Goal: Task Accomplishment & Management: Manage account settings

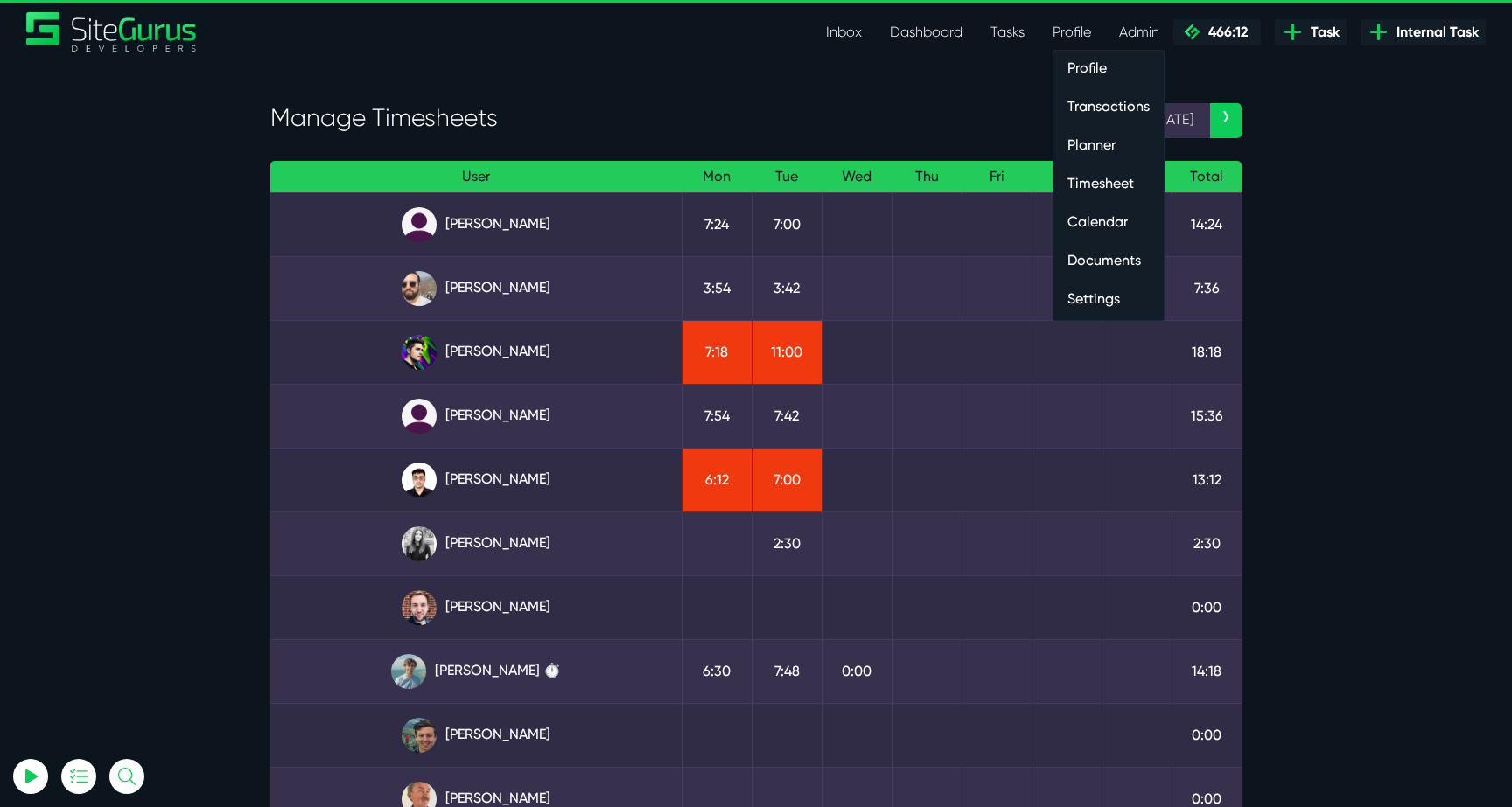
select select "0"
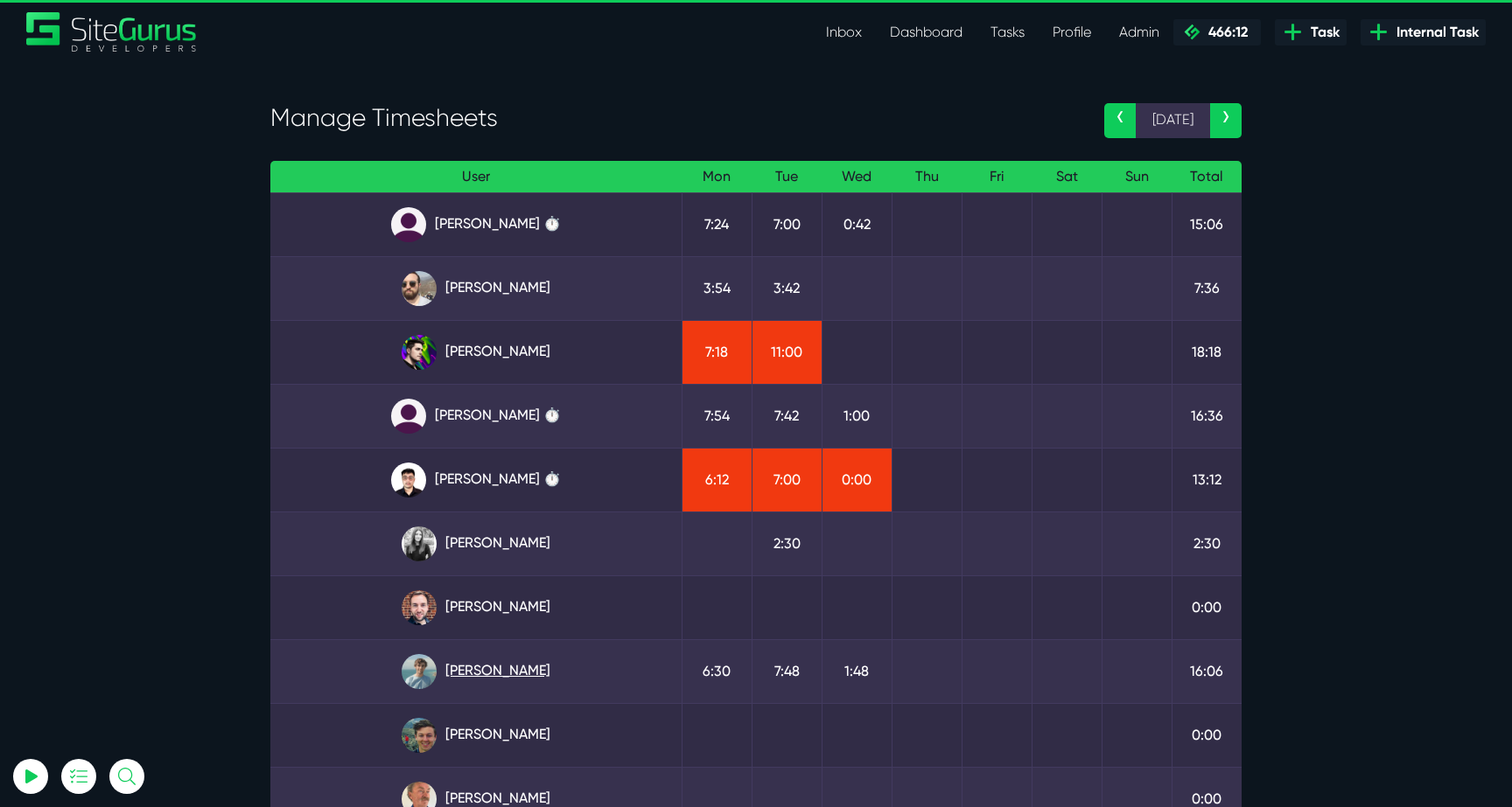
click at [486, 673] on link "Matt Jones" at bounding box center [476, 672] width 384 height 35
click at [521, 422] on link "Julianne Estras ⏱️" at bounding box center [476, 416] width 384 height 35
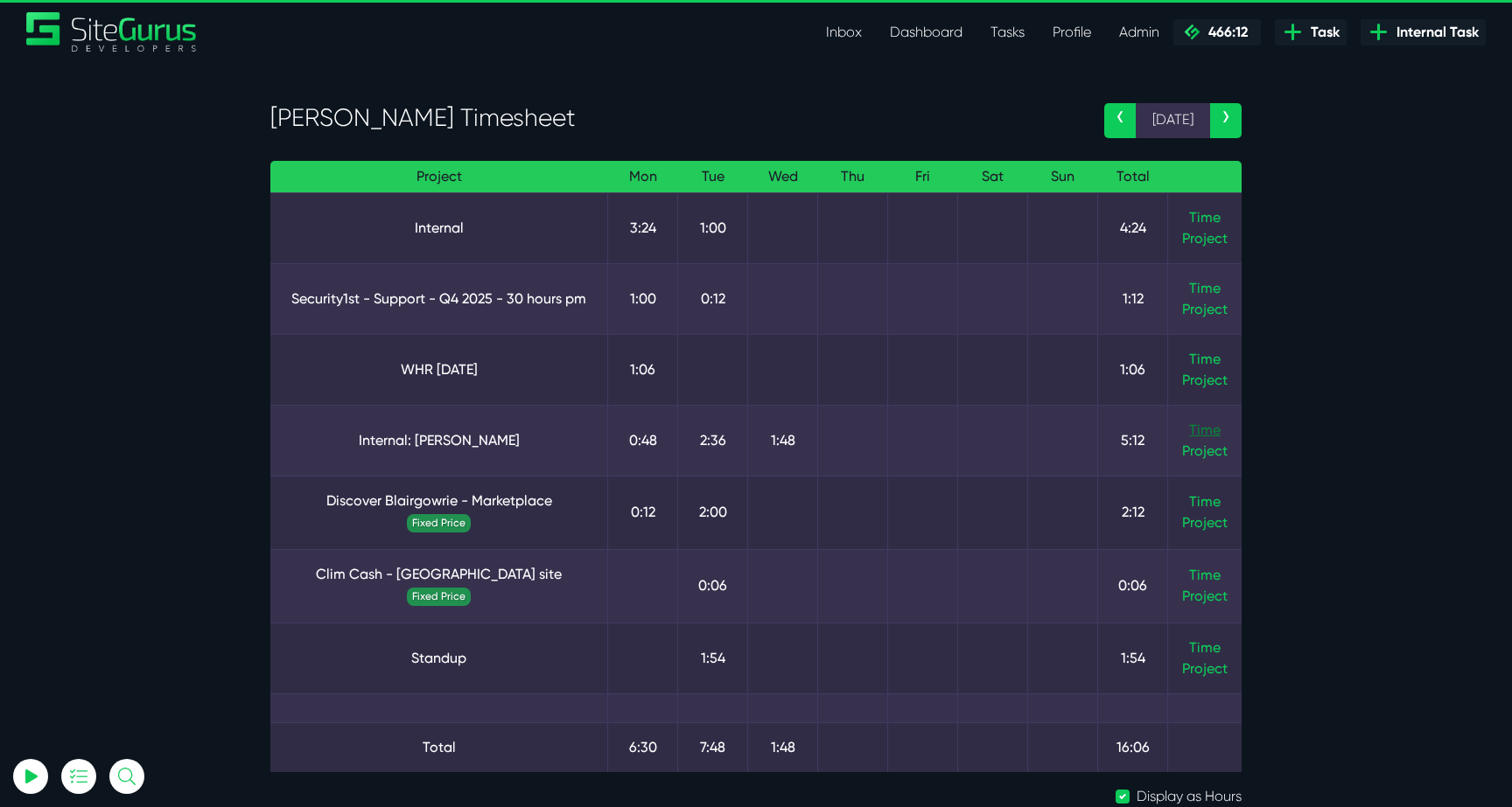
click at [1204, 433] on link "Time" at bounding box center [1204, 429] width 32 height 16
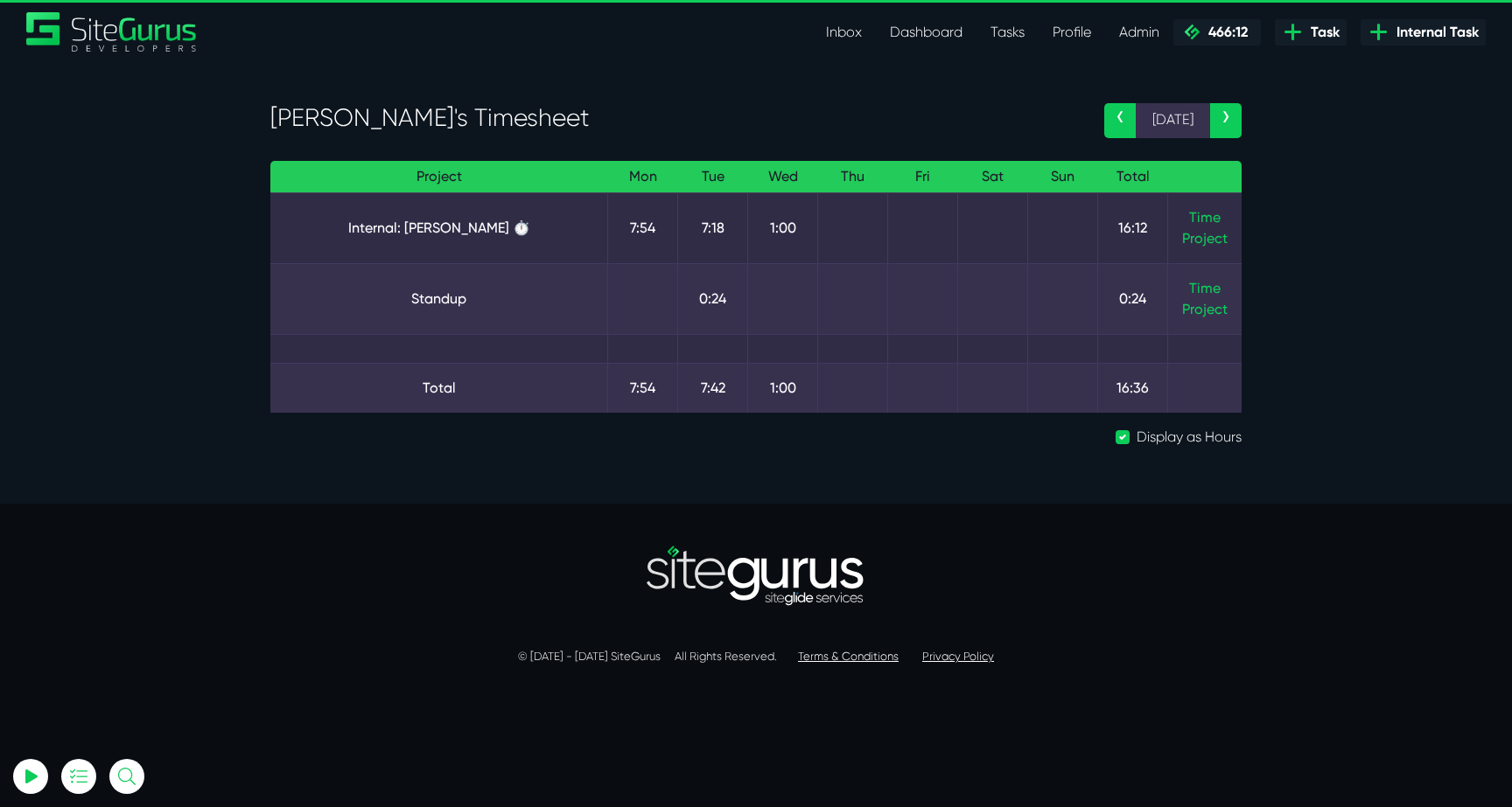
click at [1221, 212] on td "Time Project" at bounding box center [1204, 228] width 74 height 71
click at [1209, 213] on link "Time" at bounding box center [1204, 217] width 32 height 16
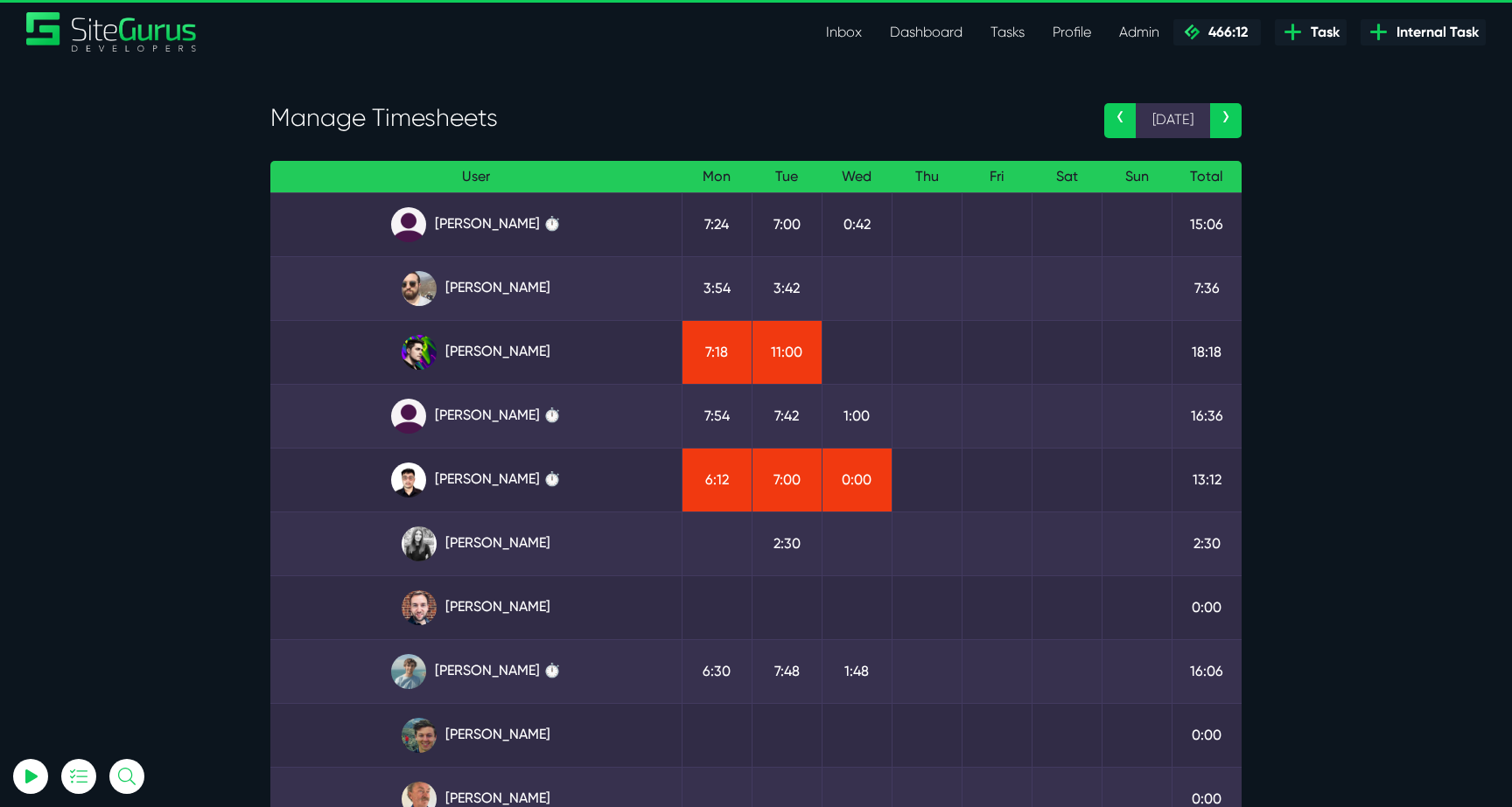
select select "0"
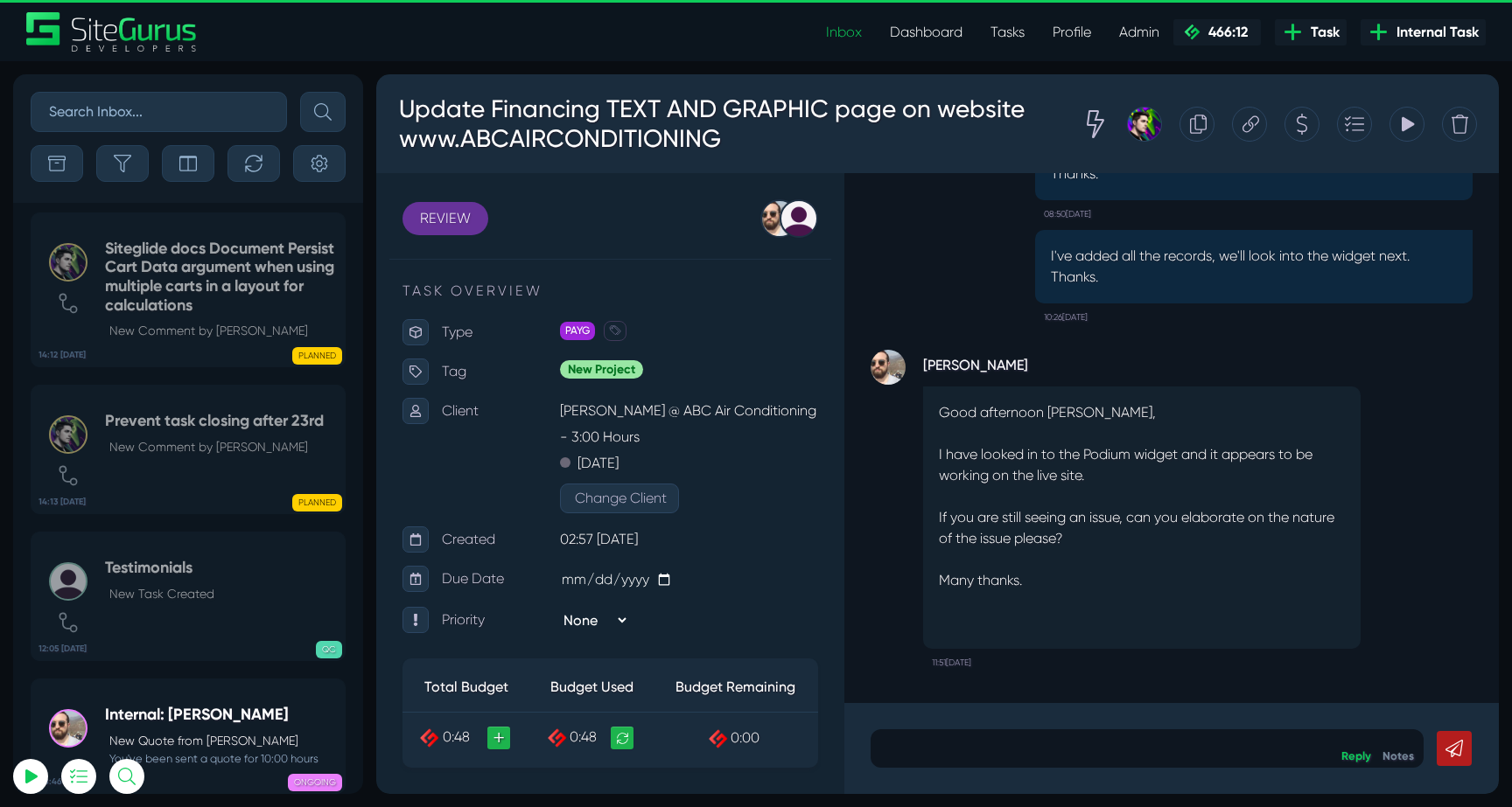
select select "0"
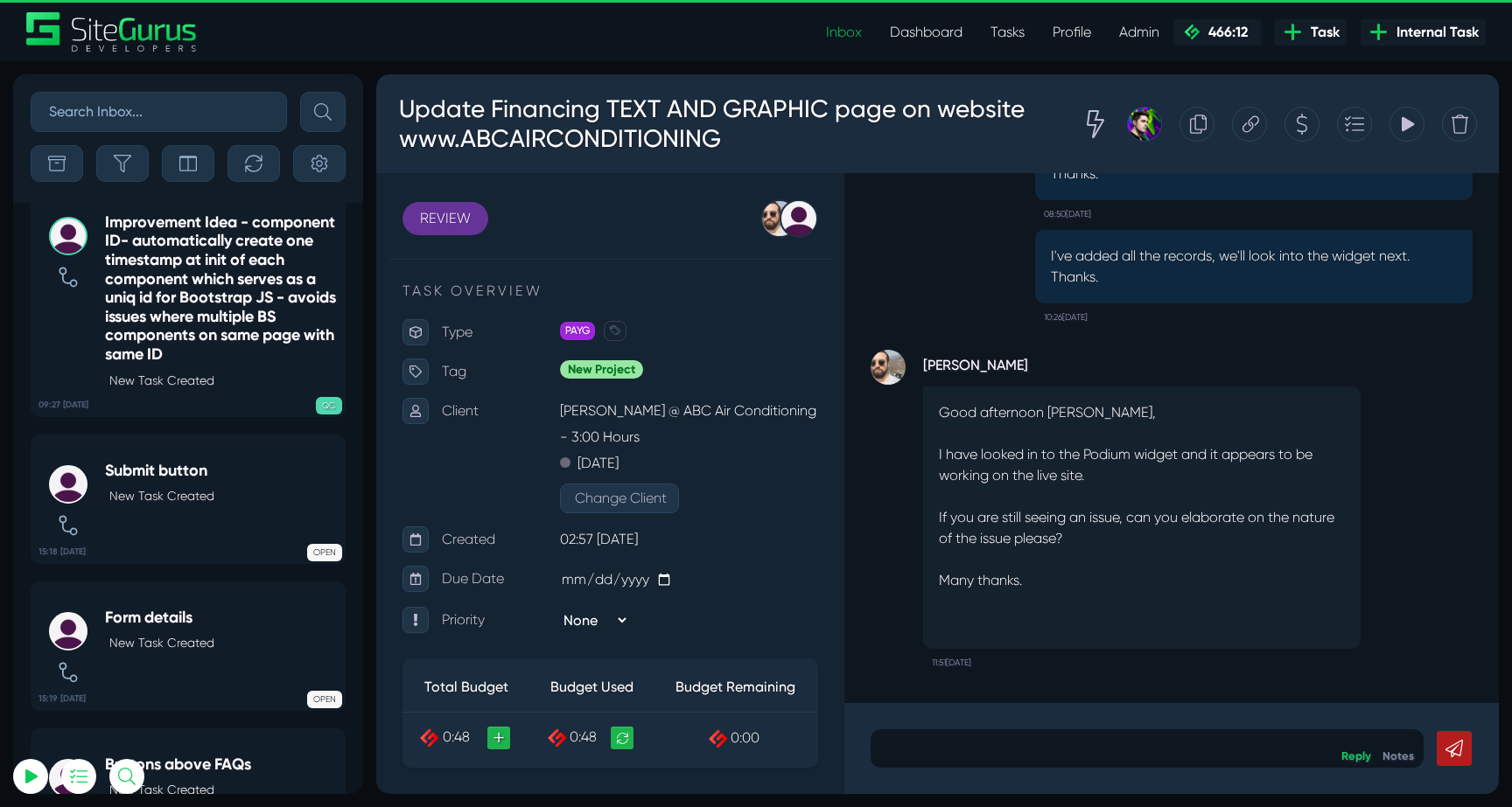
scroll to position [-5083, 0]
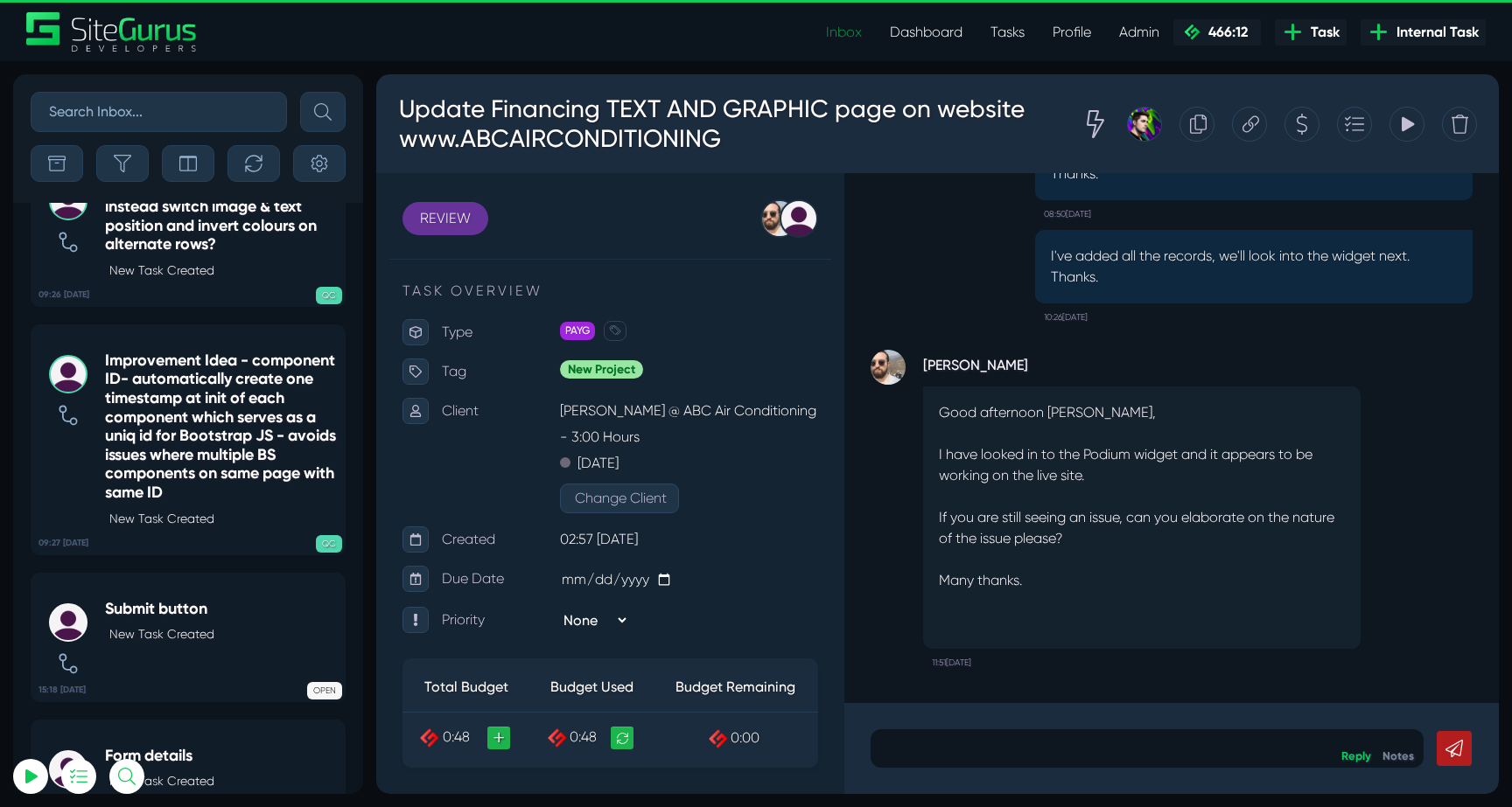
click at [833, 26] on link "Inbox" at bounding box center [844, 32] width 63 height 35
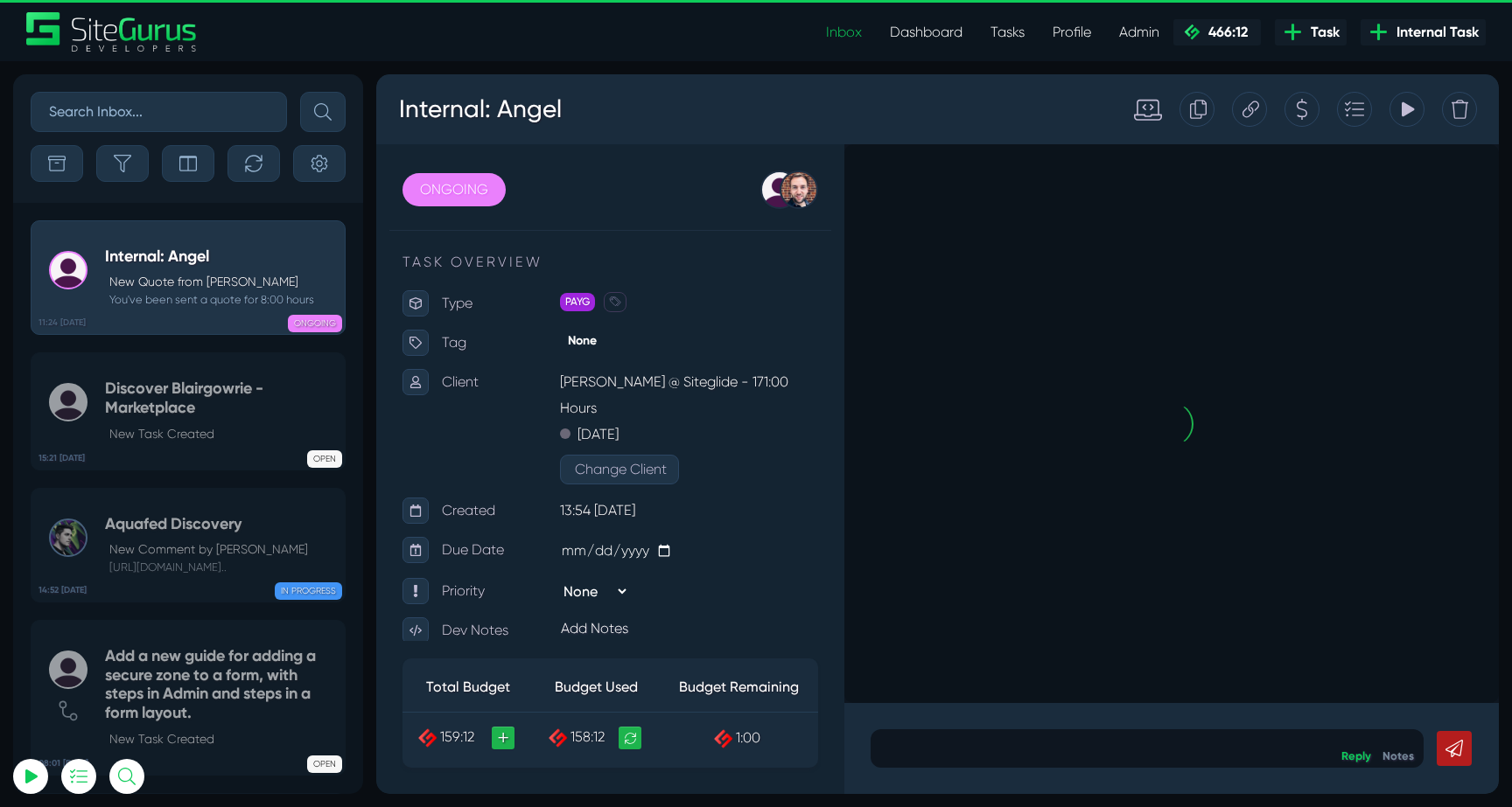
click at [129, 168] on icon "button" at bounding box center [122, 163] width 17 height 17
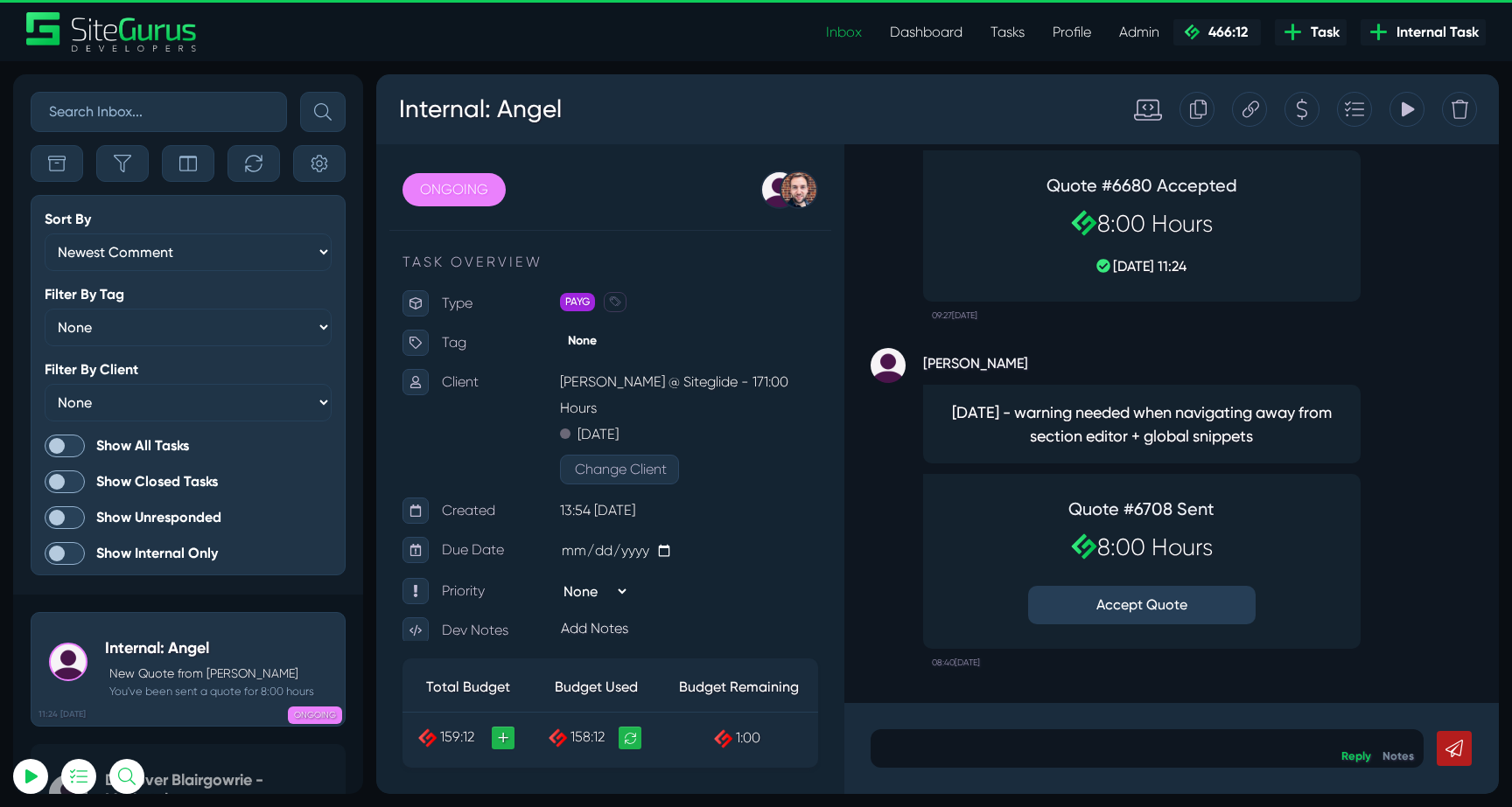
scroll to position [-4772, 0]
click at [68, 443] on span at bounding box center [64, 446] width 40 height 23
click at [0, 0] on input "Show All Tasks" at bounding box center [0, 0] width 0 height 0
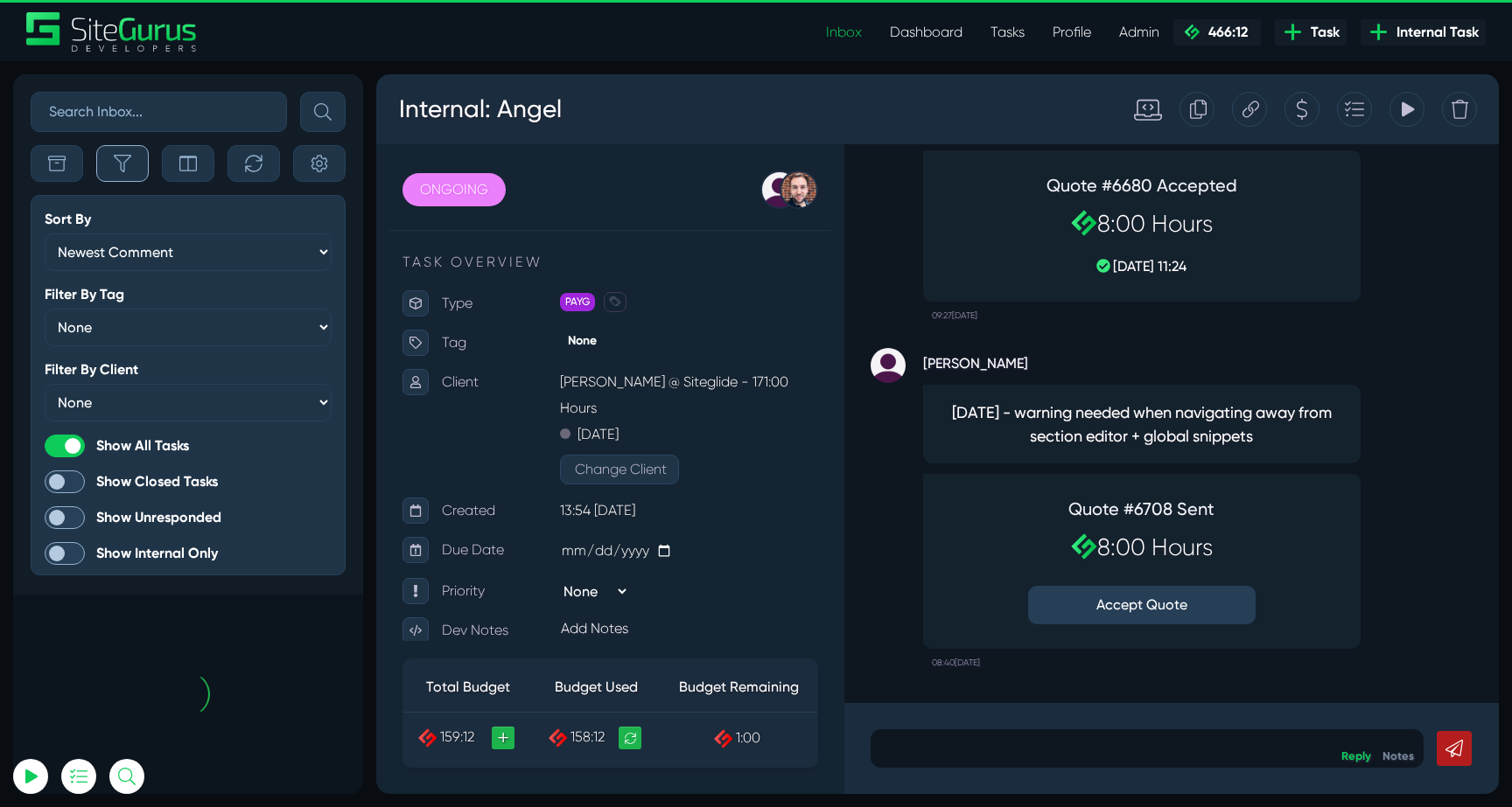
click at [127, 169] on icon "button" at bounding box center [122, 163] width 17 height 17
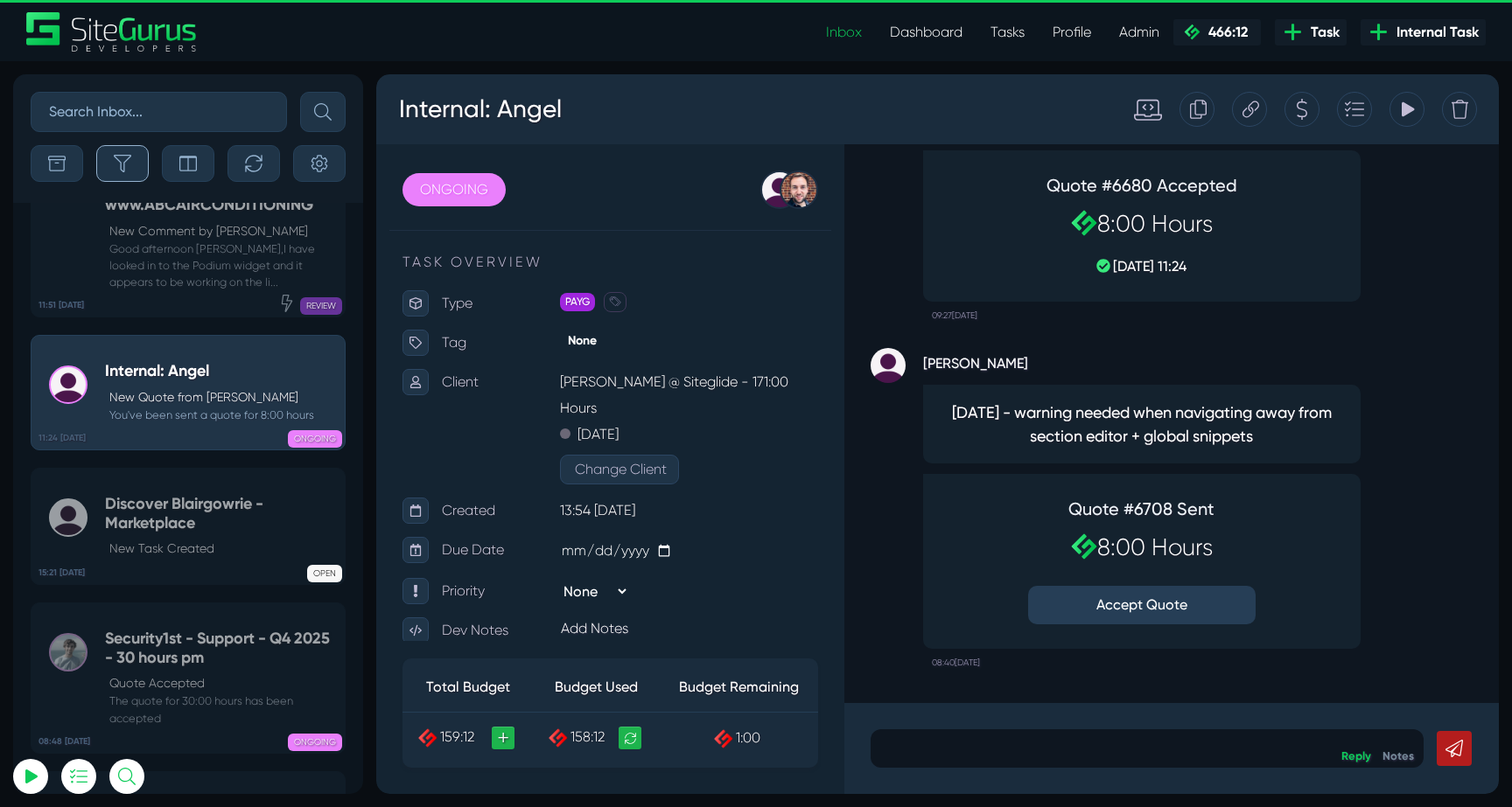
scroll to position [-68648, 0]
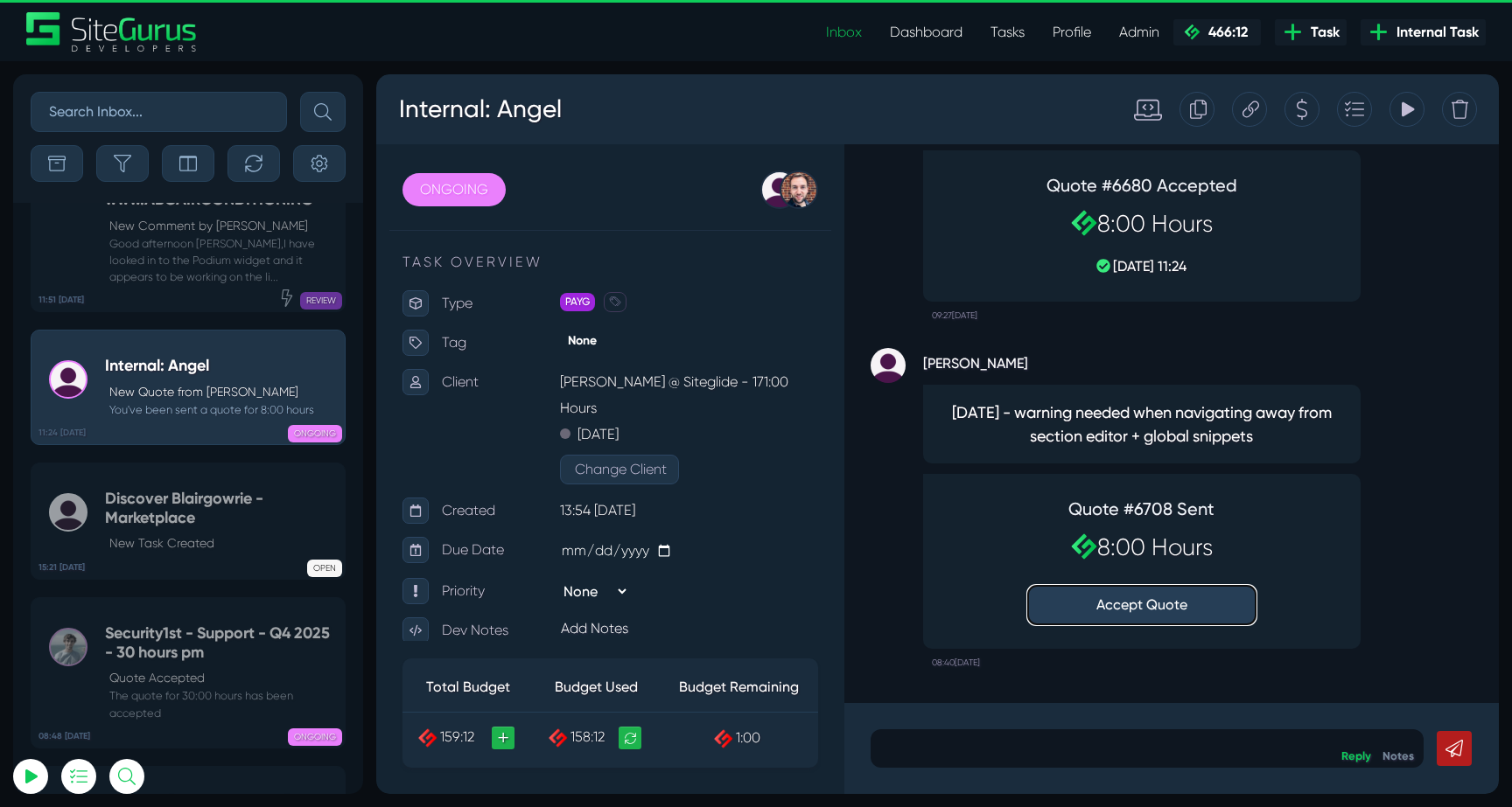
click at [1153, 607] on button "Accept Quote" at bounding box center [1141, 605] width 228 height 38
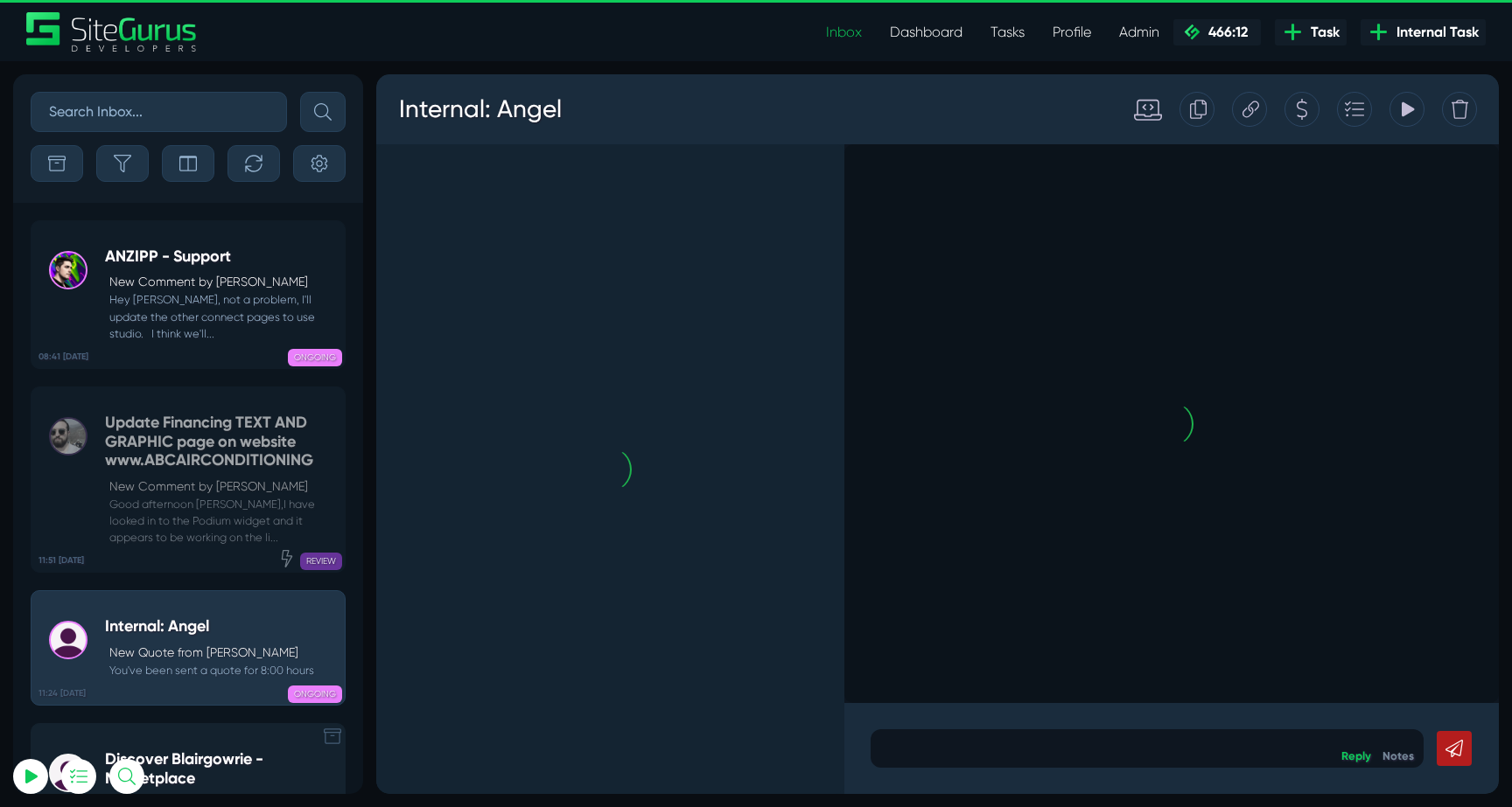
scroll to position [0, 0]
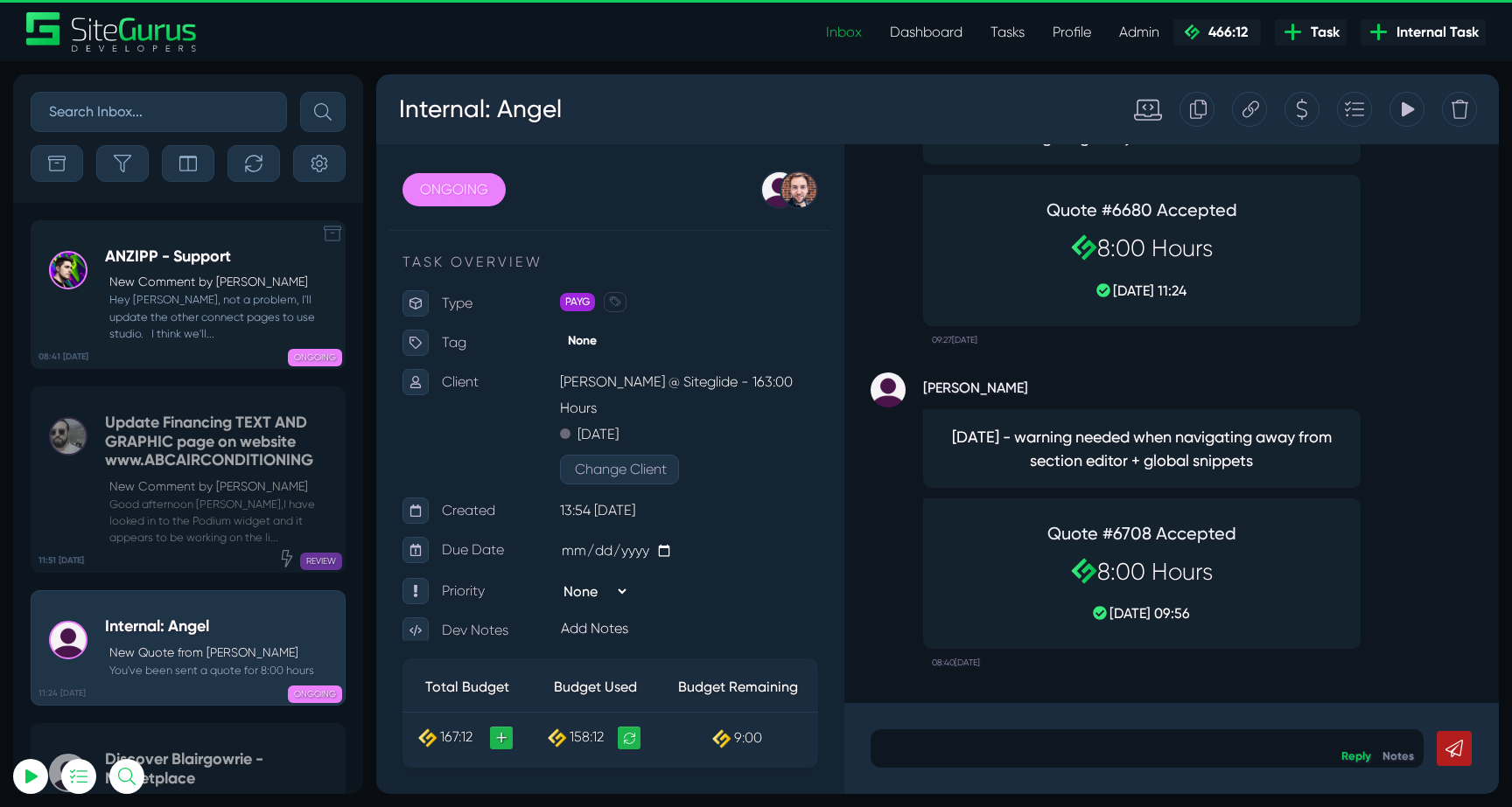
click at [161, 308] on small "Hey [PERSON_NAME], not a problem, I'll update the other connect pages to use st…" at bounding box center [220, 316] width 231 height 51
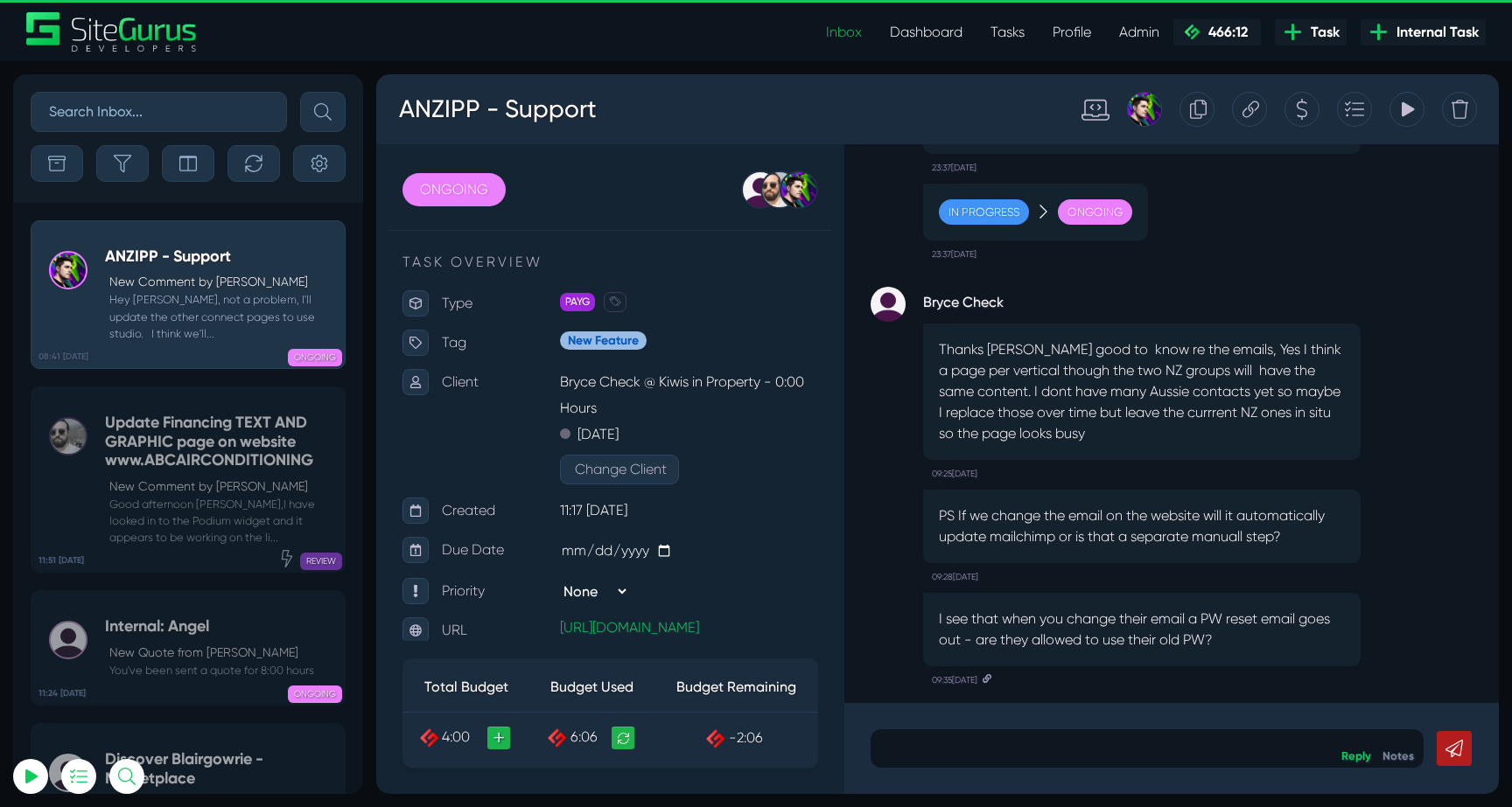
scroll to position [-238, 0]
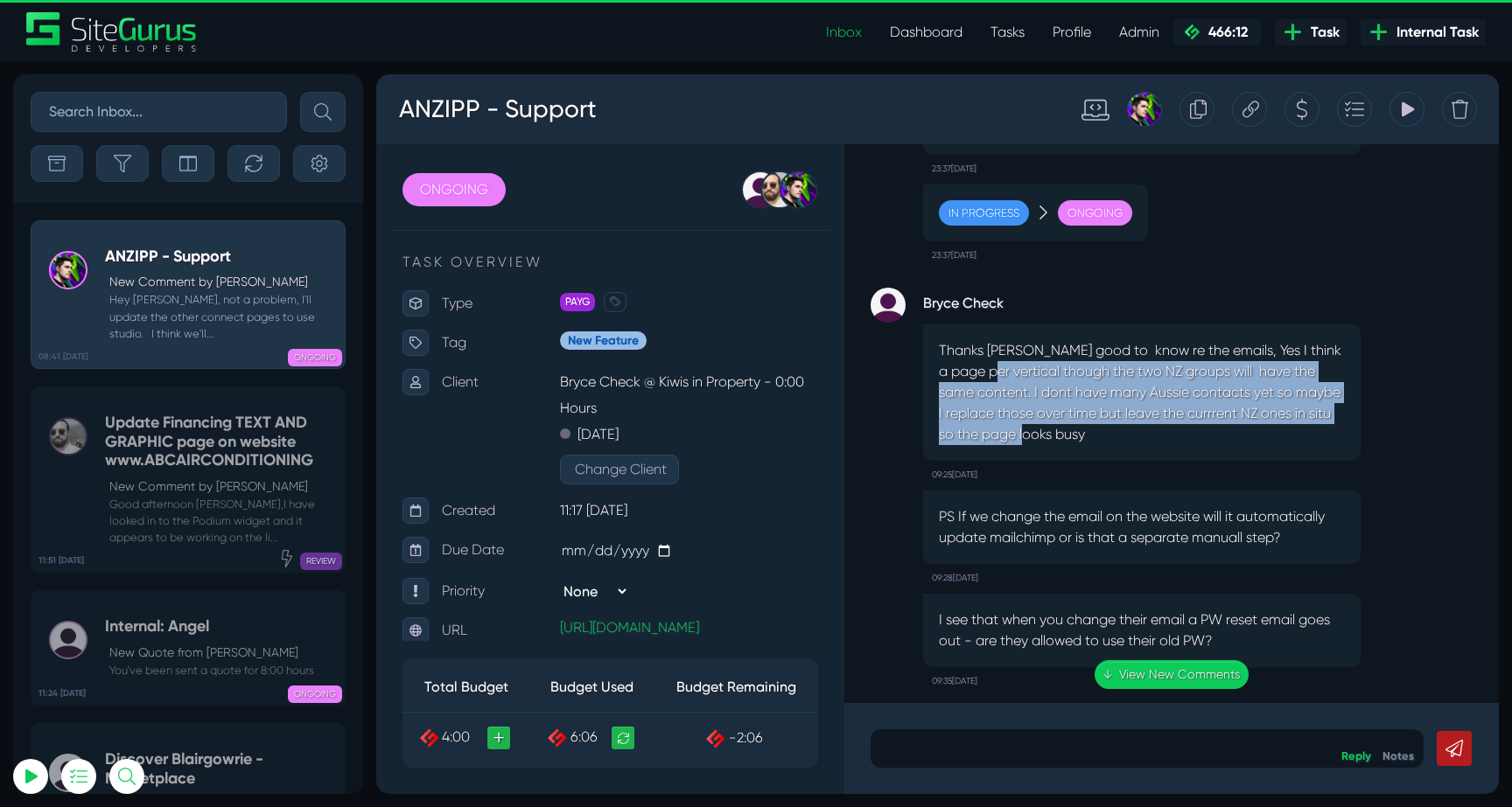
drag, startPoint x: 999, startPoint y: 375, endPoint x: 1101, endPoint y: 432, distance: 116.8
click at [1101, 432] on p "Thanks Josh good to know re the emails, Yes I think a page per vertical though …" at bounding box center [1141, 392] width 406 height 105
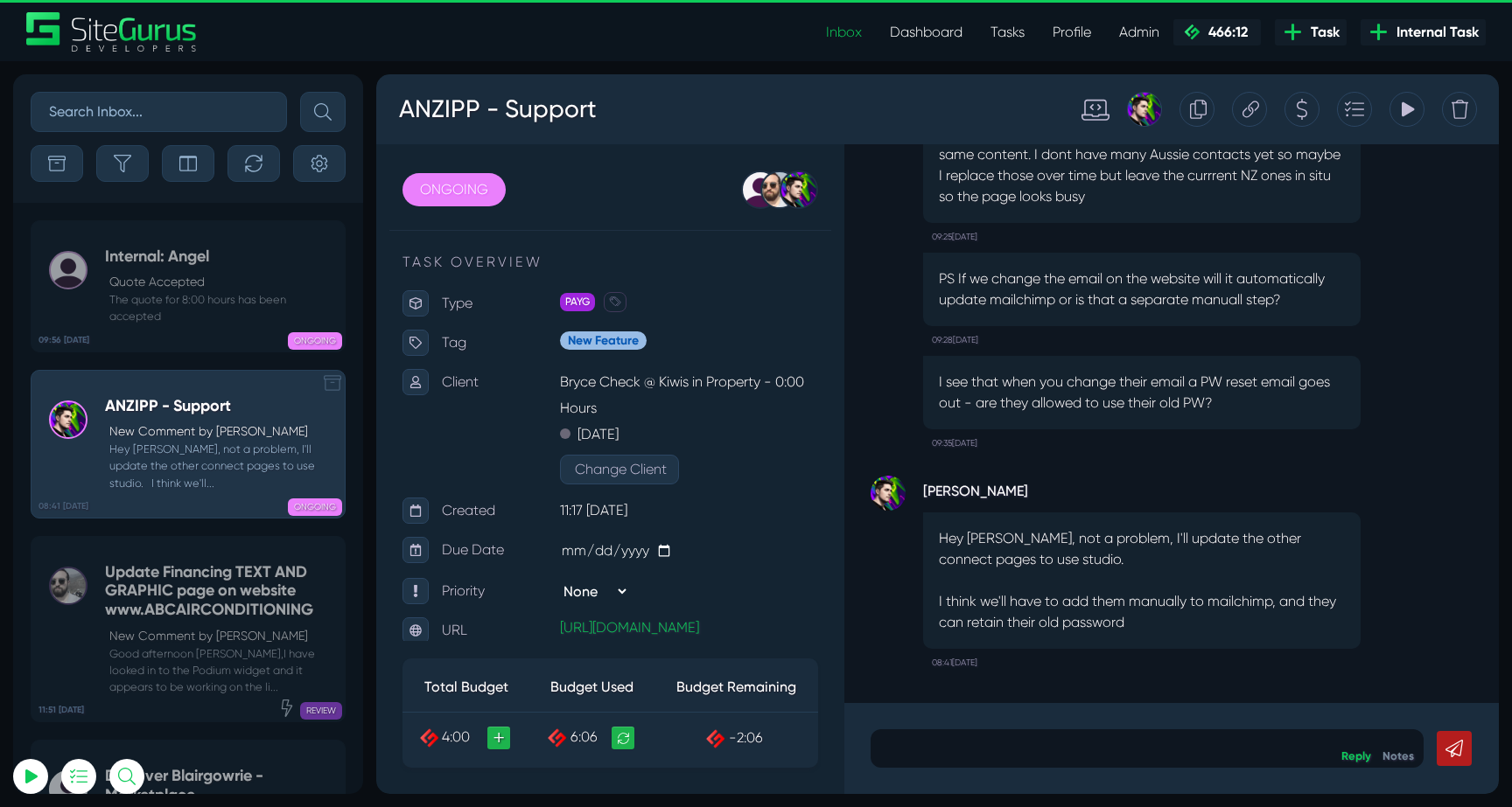
scroll to position [-69035, 0]
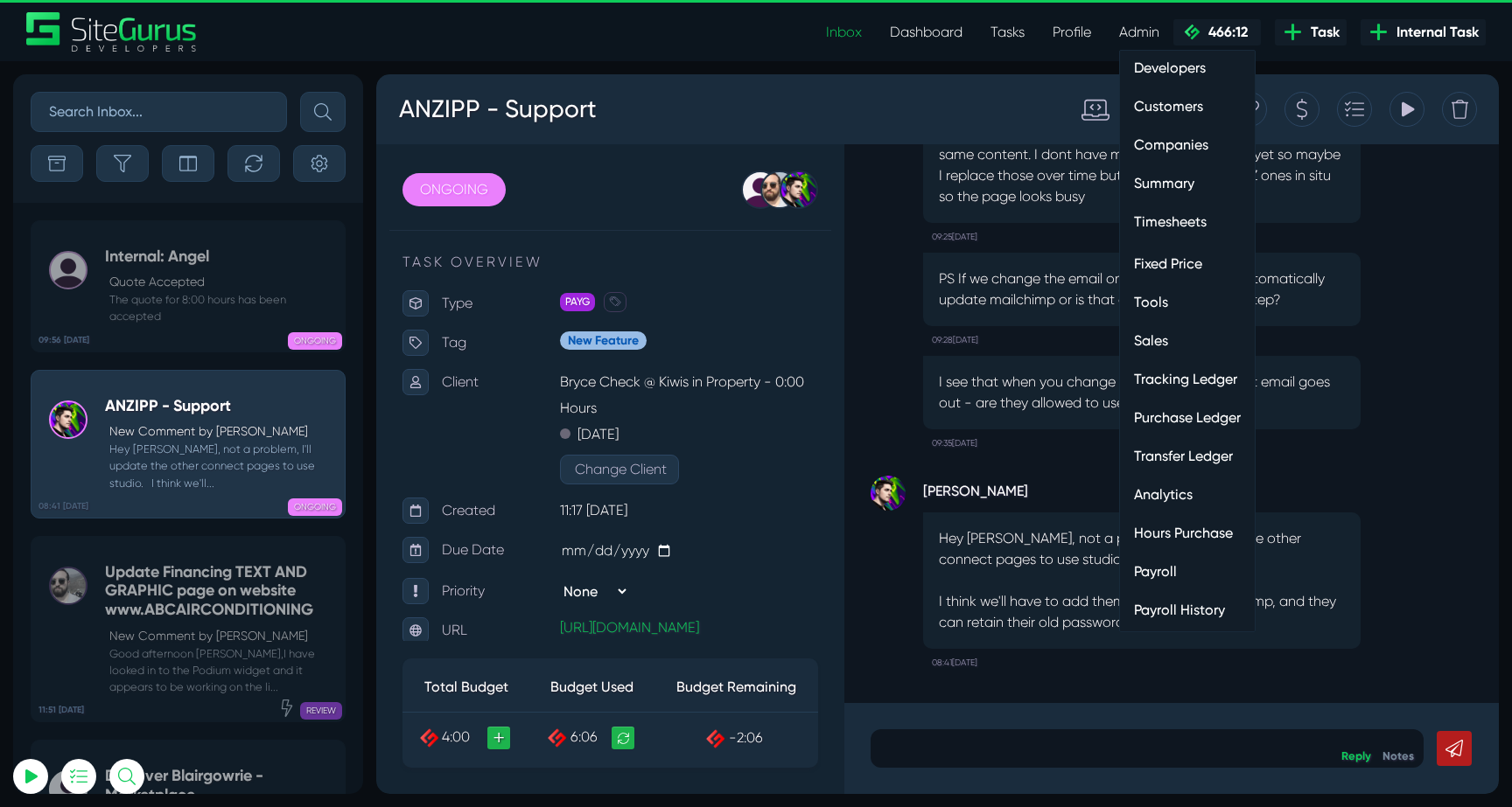
click at [1177, 570] on link "Payroll" at bounding box center [1187, 572] width 135 height 35
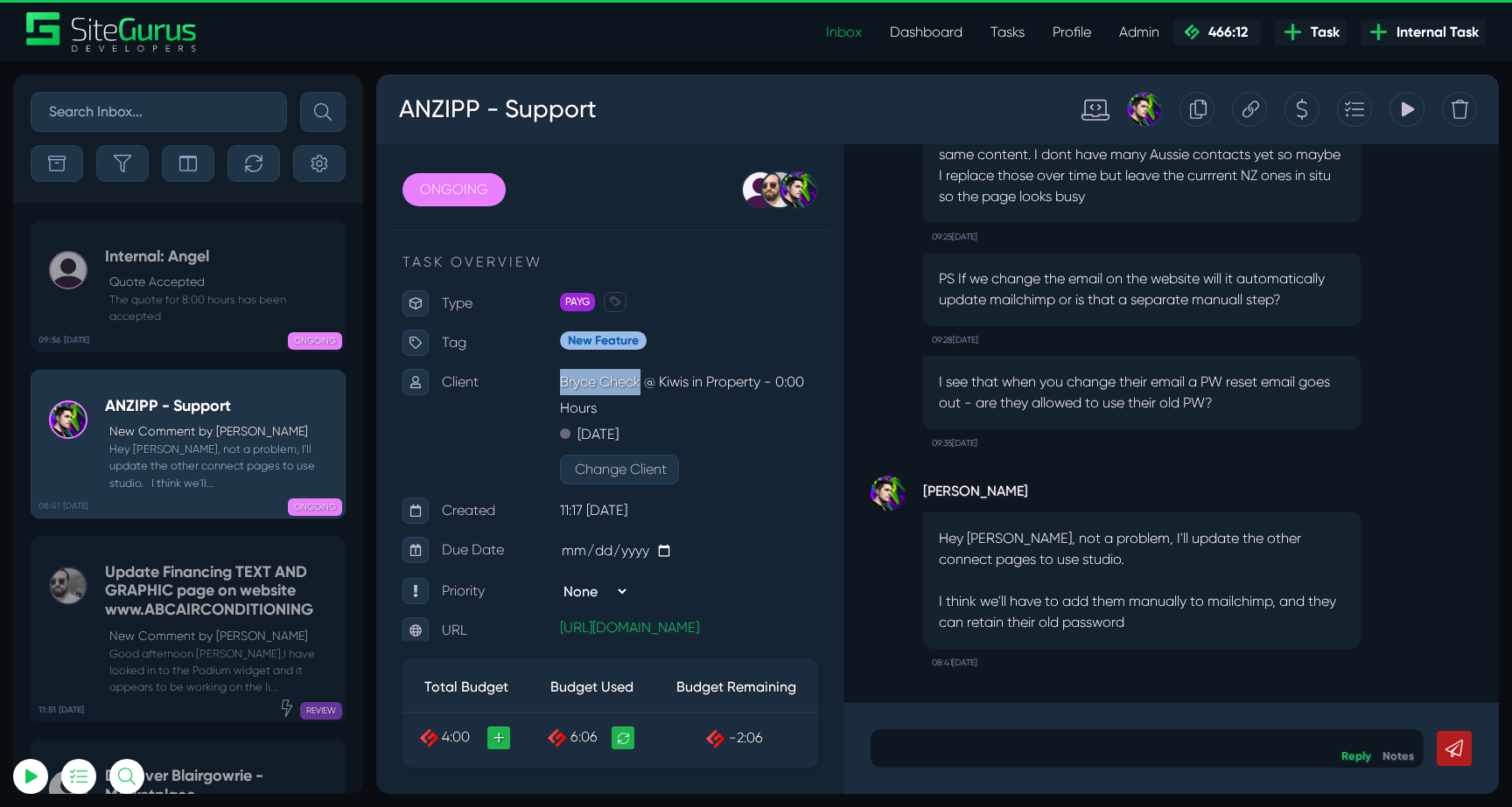
drag, startPoint x: 640, startPoint y: 382, endPoint x: 560, endPoint y: 381, distance: 80.0
click at [560, 381] on p "Bryce Check @ Kiwis in Property - 0:00 Hours" at bounding box center [688, 395] width 258 height 53
copy p "Bryce Check"
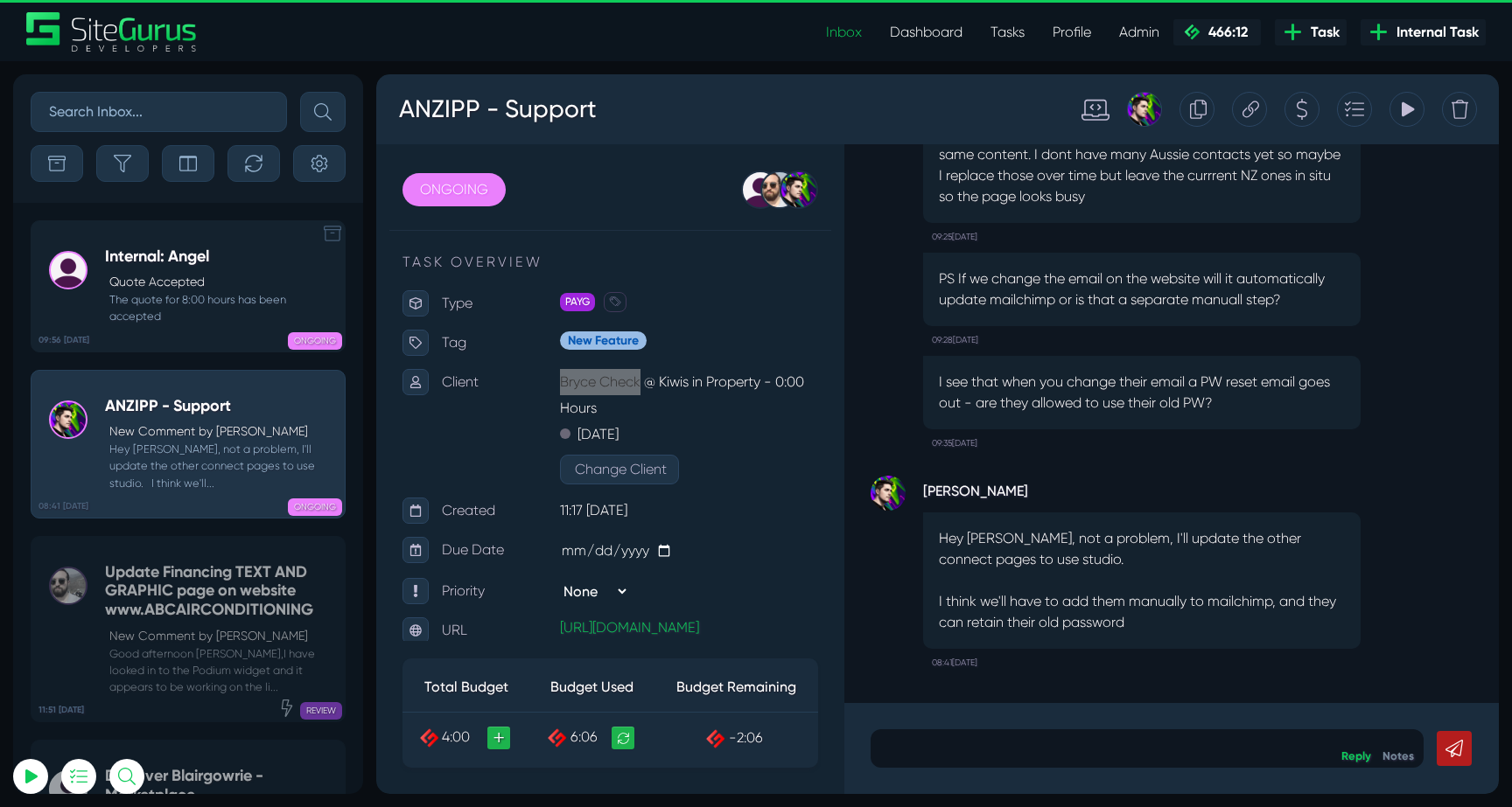
click at [210, 289] on p "Quote Accepted" at bounding box center [223, 281] width 227 height 18
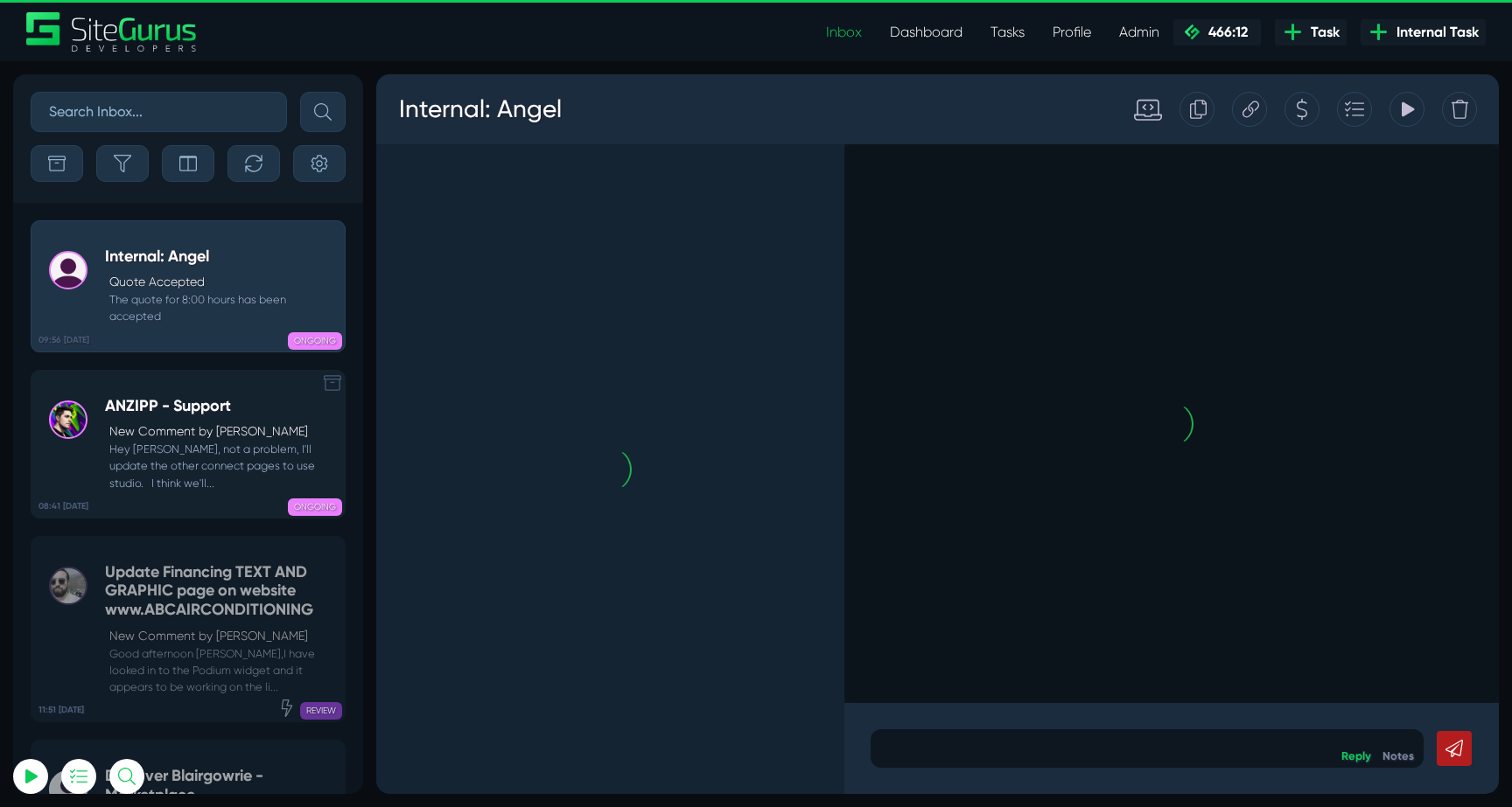
click at [236, 386] on link "08:41 08 Oct ANZIPP - Support New Comment by Josh Carter Hey Bryce, not a probl…" at bounding box center [188, 444] width 315 height 149
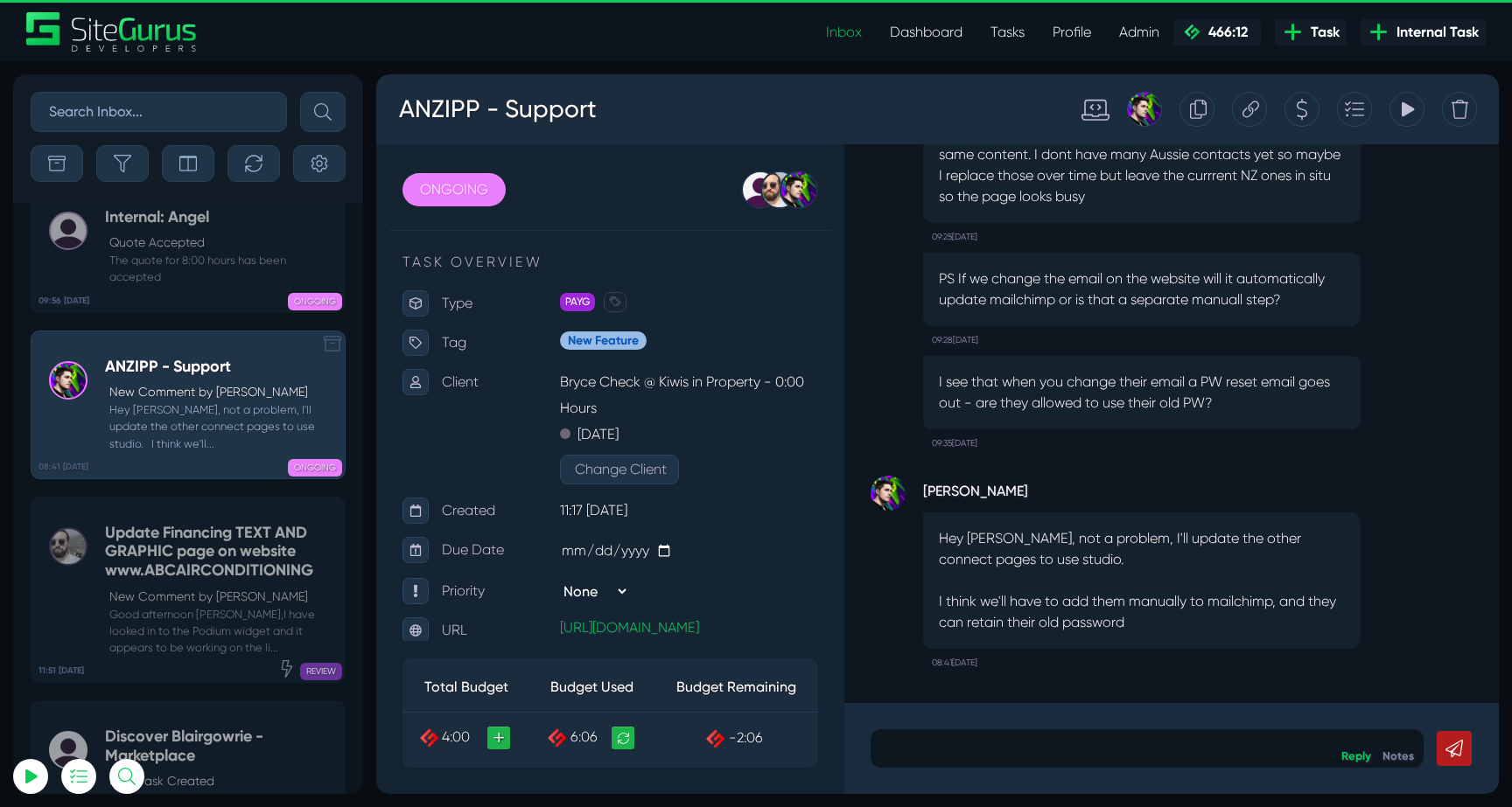
scroll to position [-69035, 0]
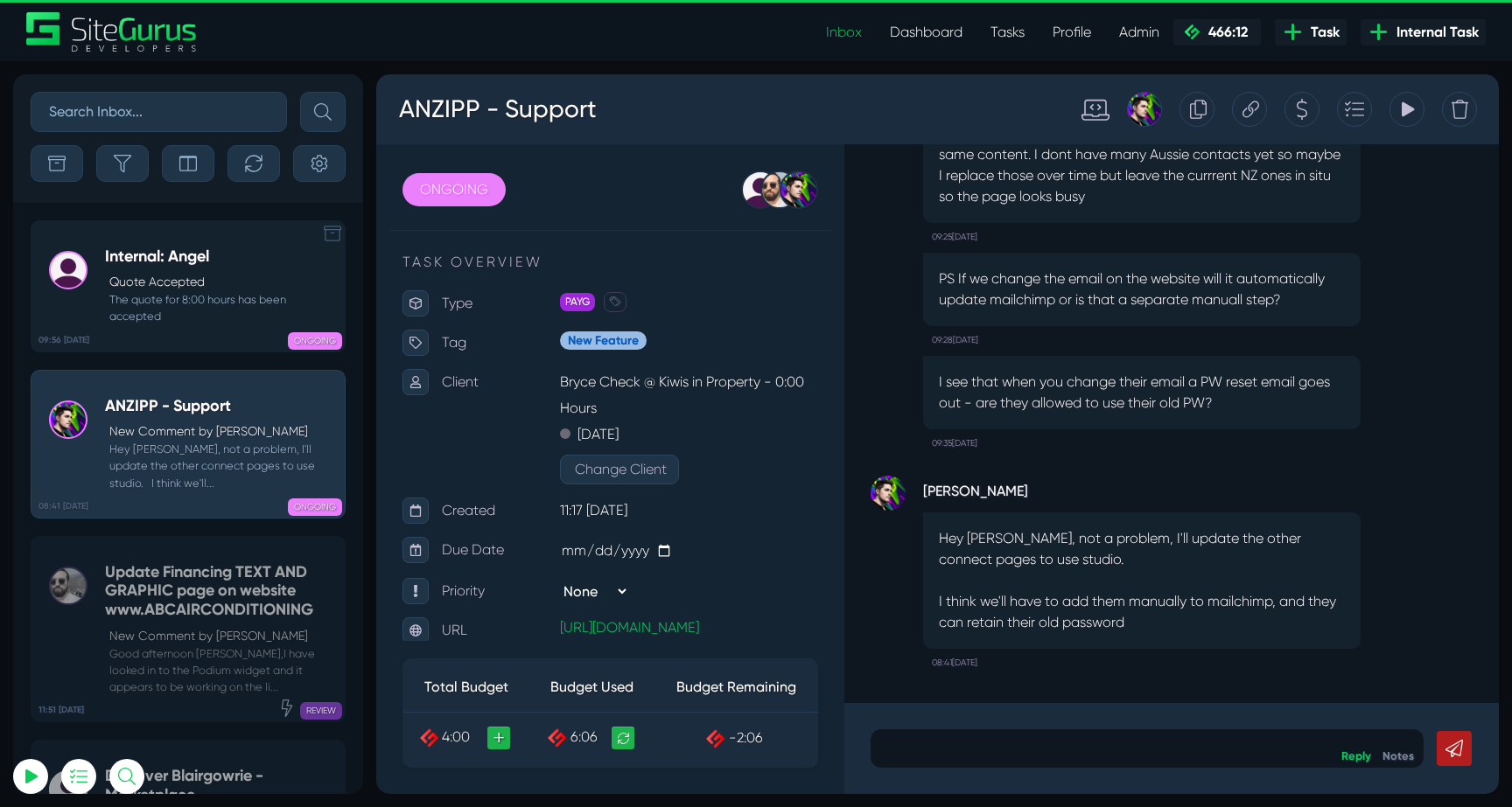
click at [214, 302] on small "The quote for 8:00 hours has been accepted" at bounding box center [220, 307] width 231 height 34
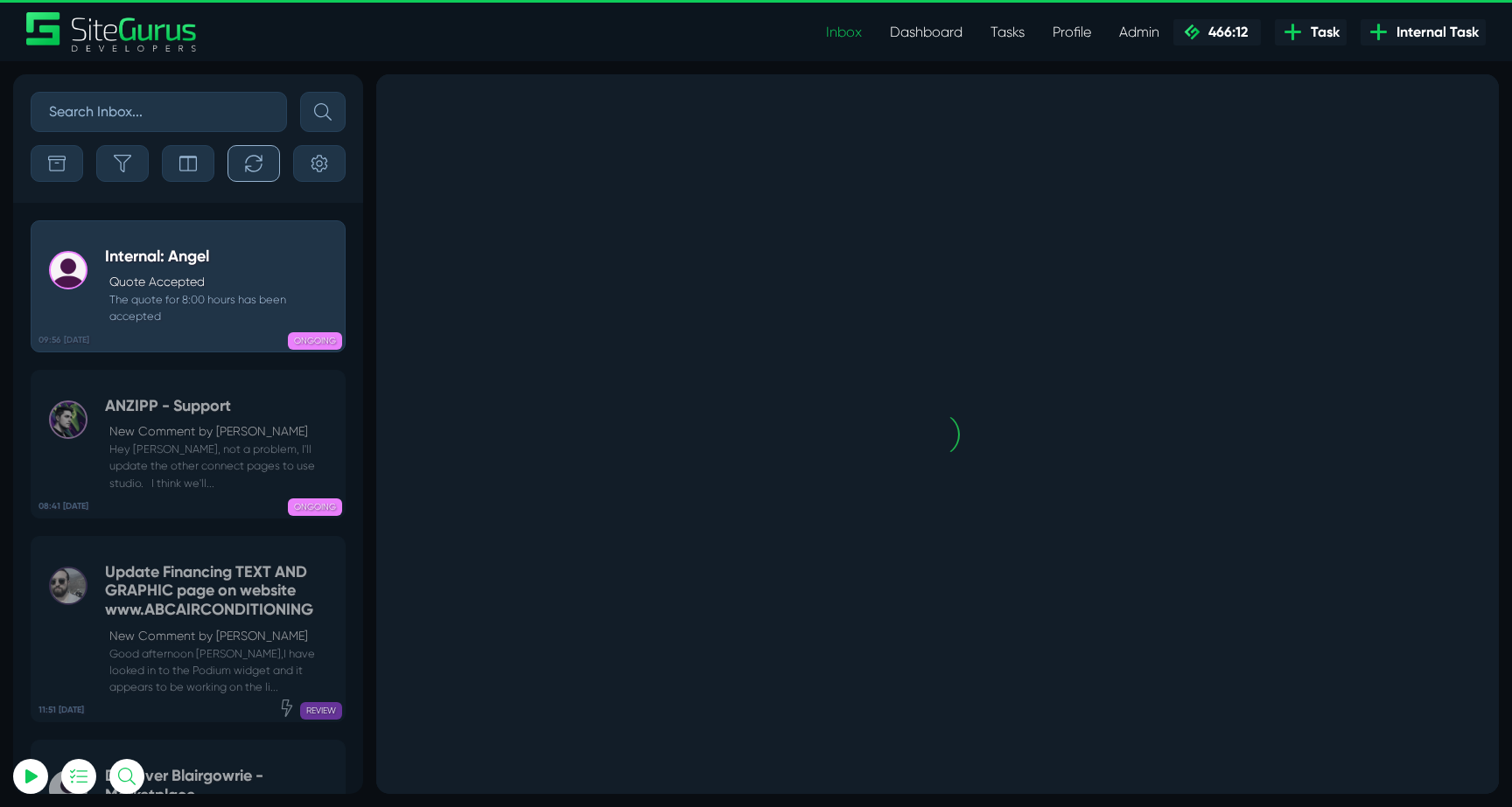
click at [257, 160] on icon "button" at bounding box center [253, 162] width 16 height 16
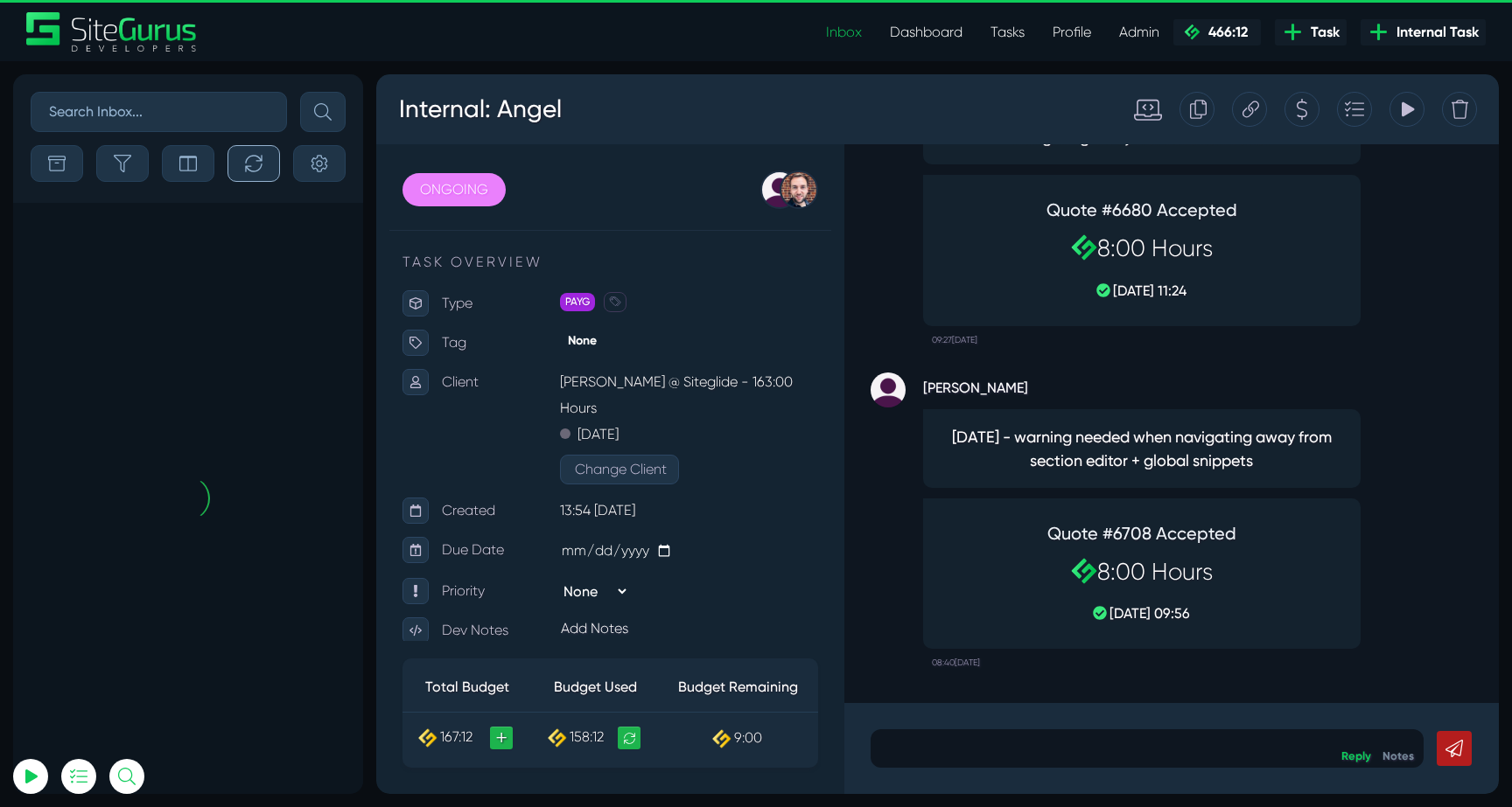
scroll to position [-69035, 0]
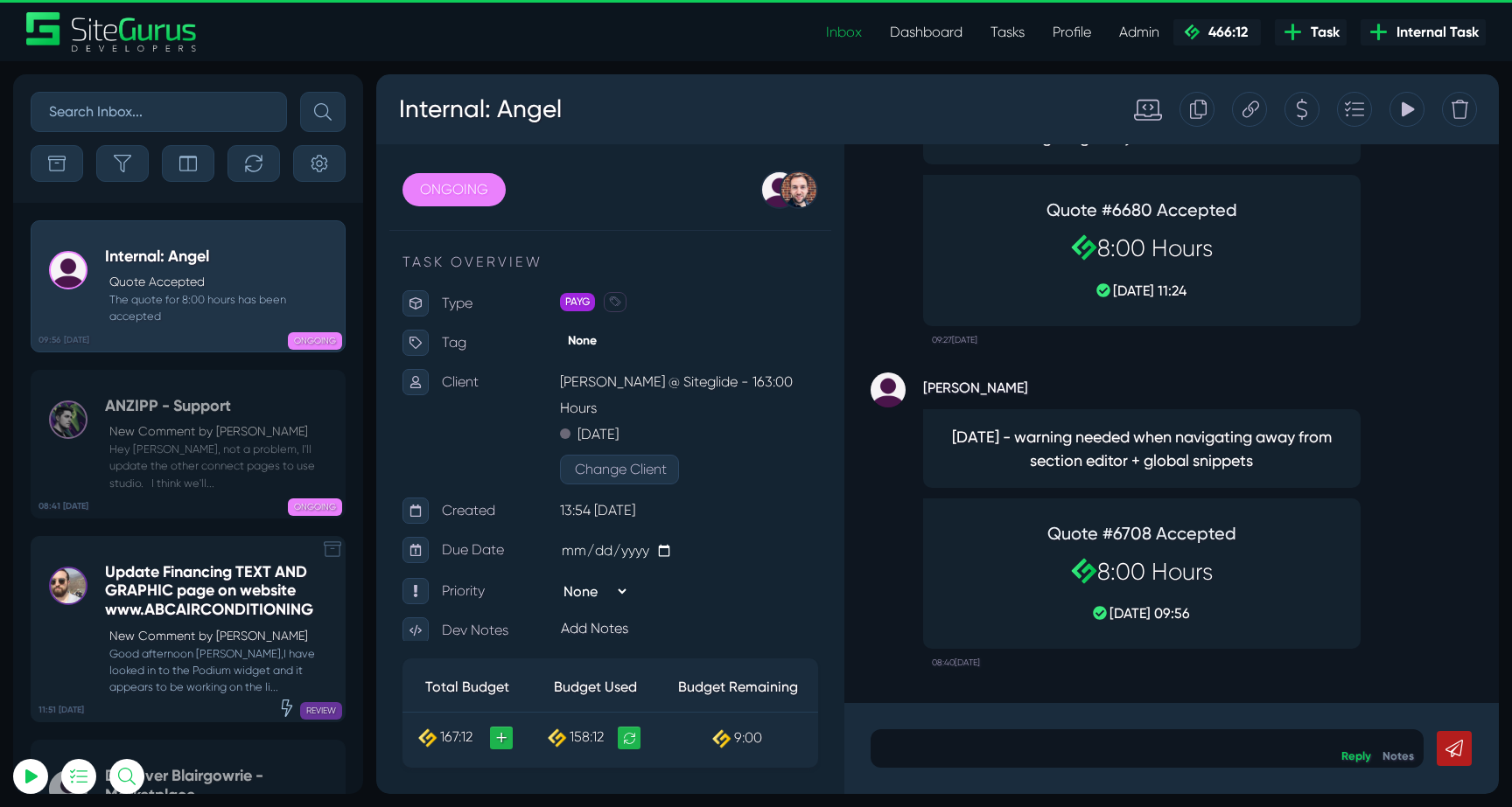
click at [210, 629] on p "New Comment by [PERSON_NAME]" at bounding box center [223, 636] width 227 height 18
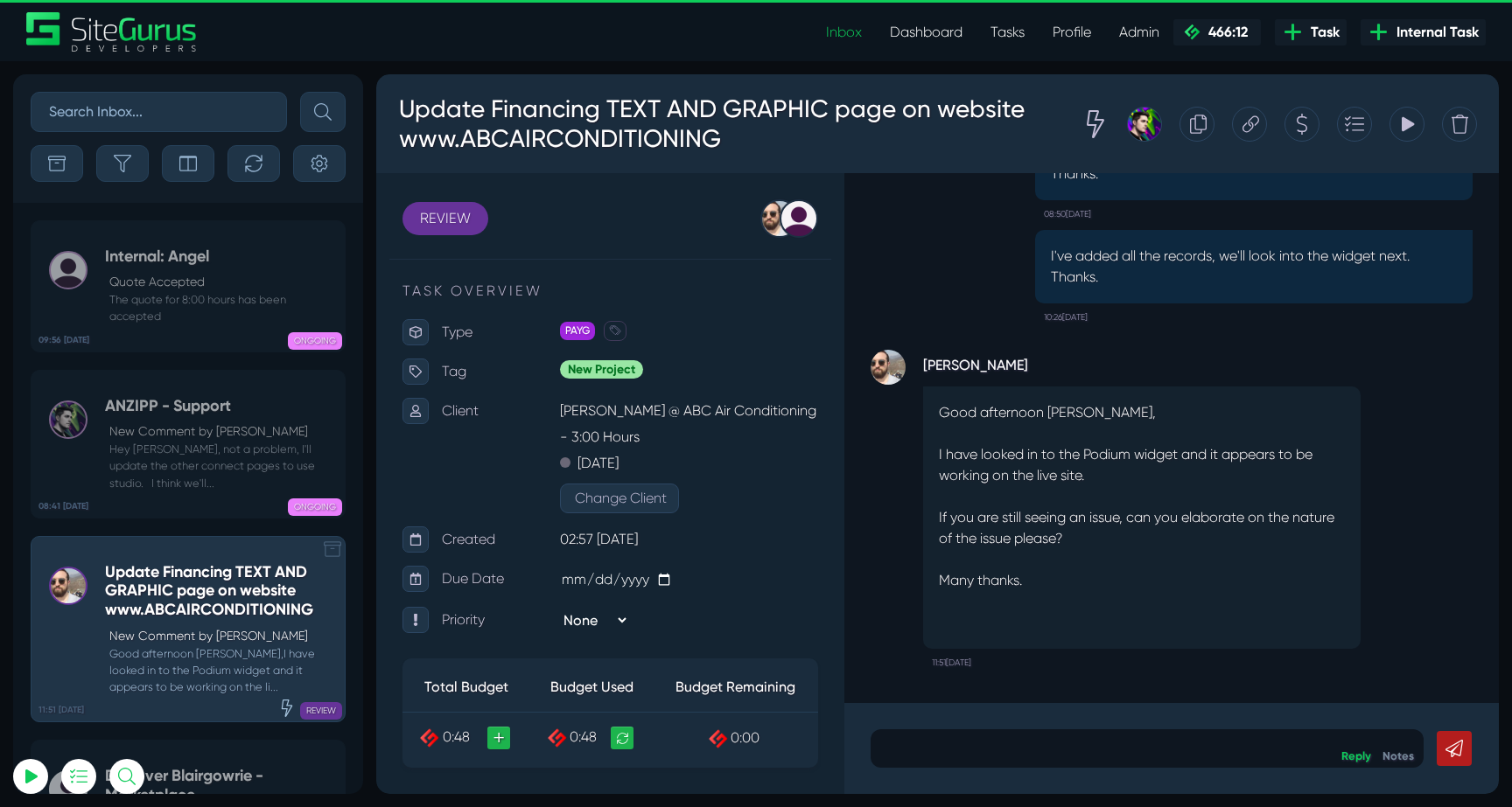
scroll to position [-69035, 0]
click at [207, 289] on p "Quote Accepted" at bounding box center [223, 281] width 227 height 18
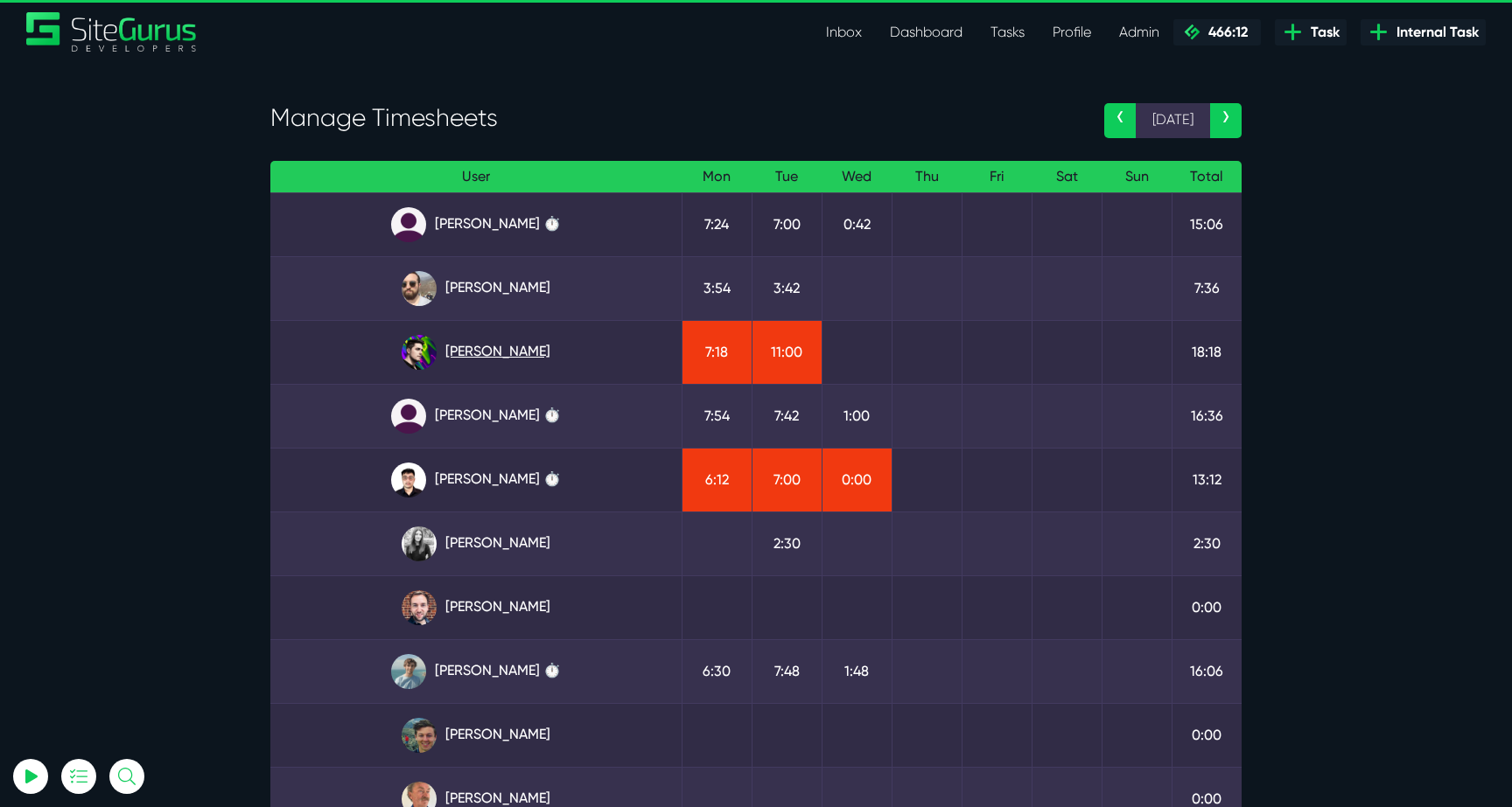
click at [519, 343] on link "Josh Carter" at bounding box center [476, 353] width 384 height 35
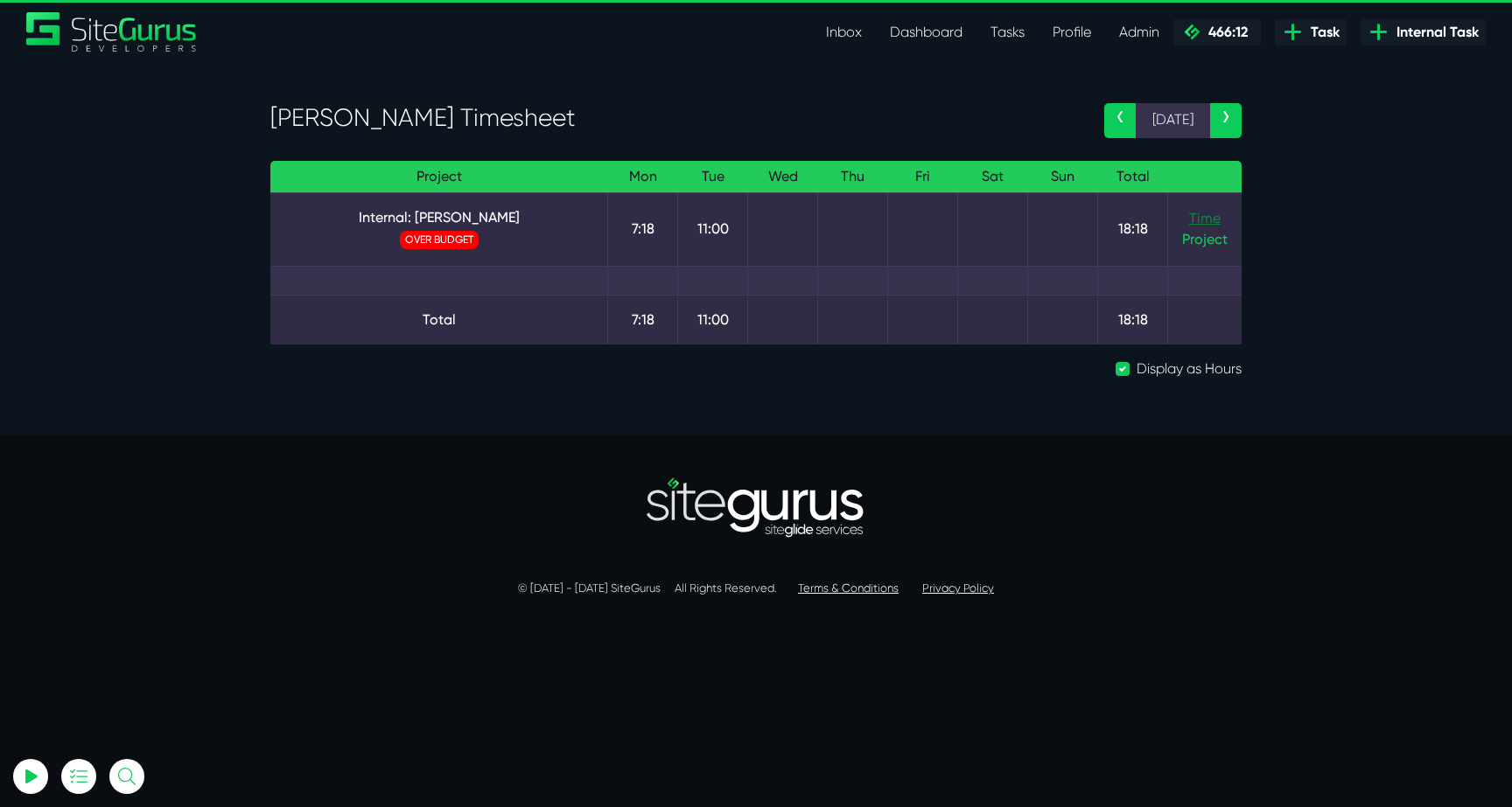
click at [1206, 216] on link "Time" at bounding box center [1204, 217] width 32 height 16
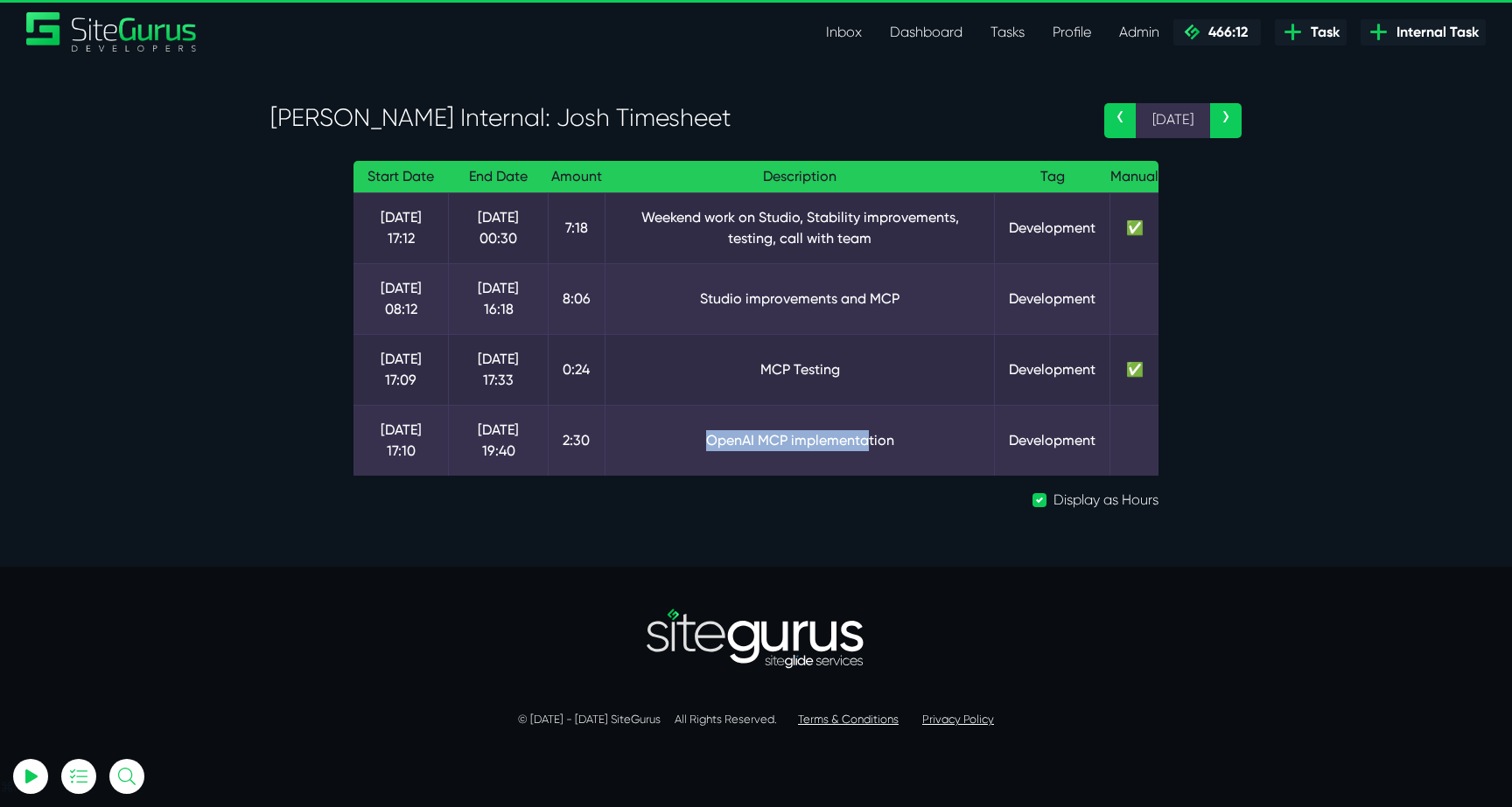
drag, startPoint x: 706, startPoint y: 443, endPoint x: 868, endPoint y: 447, distance: 162.0
click at [867, 447] on td "OpenAI MCP implementation" at bounding box center [800, 440] width 390 height 71
click at [685, 370] on td "MCP Testing" at bounding box center [800, 370] width 390 height 71
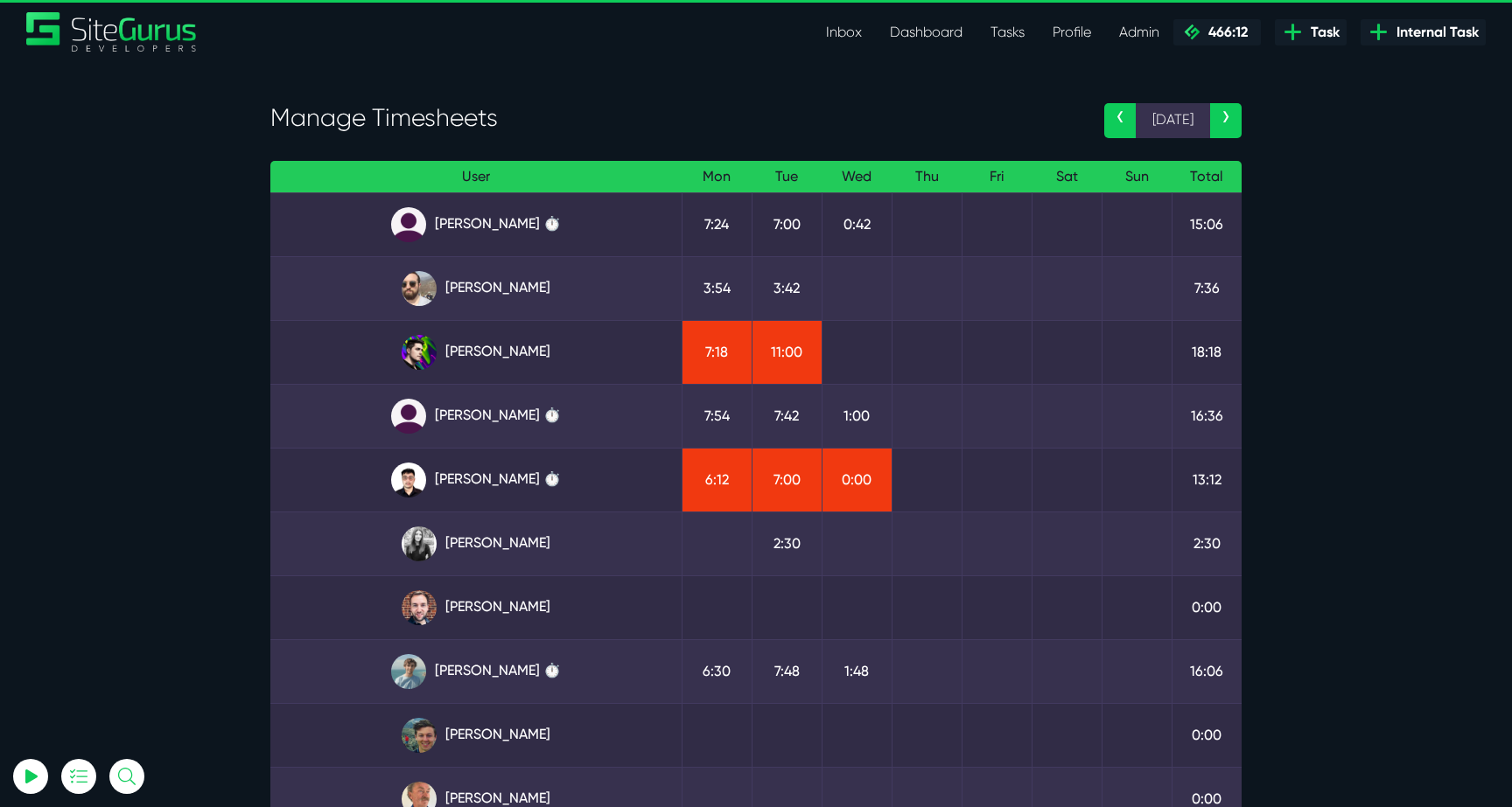
select select "0"
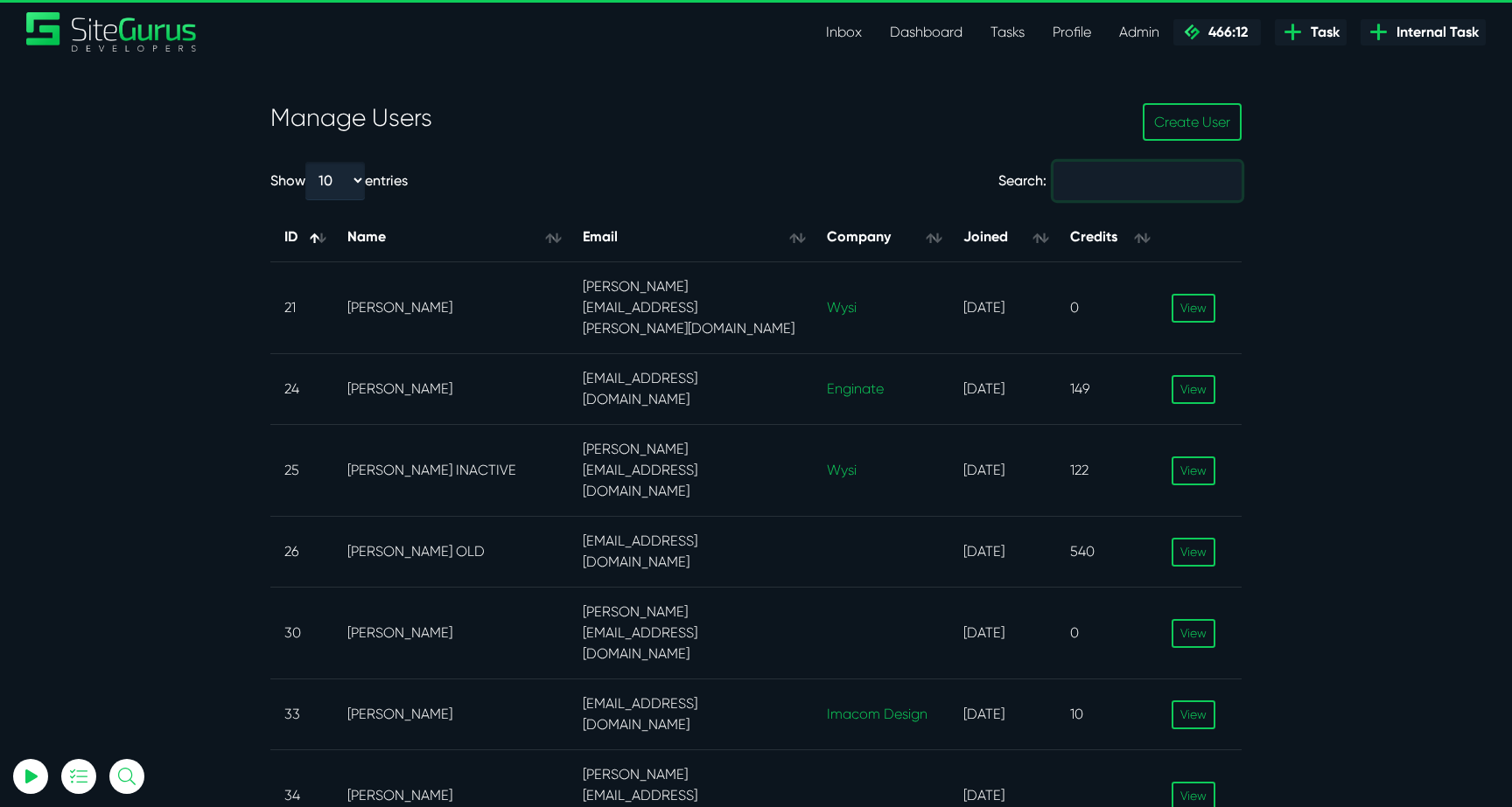
click at [1133, 179] on input "Search:" at bounding box center [1148, 181] width 188 height 38
paste input "Bryce Check"
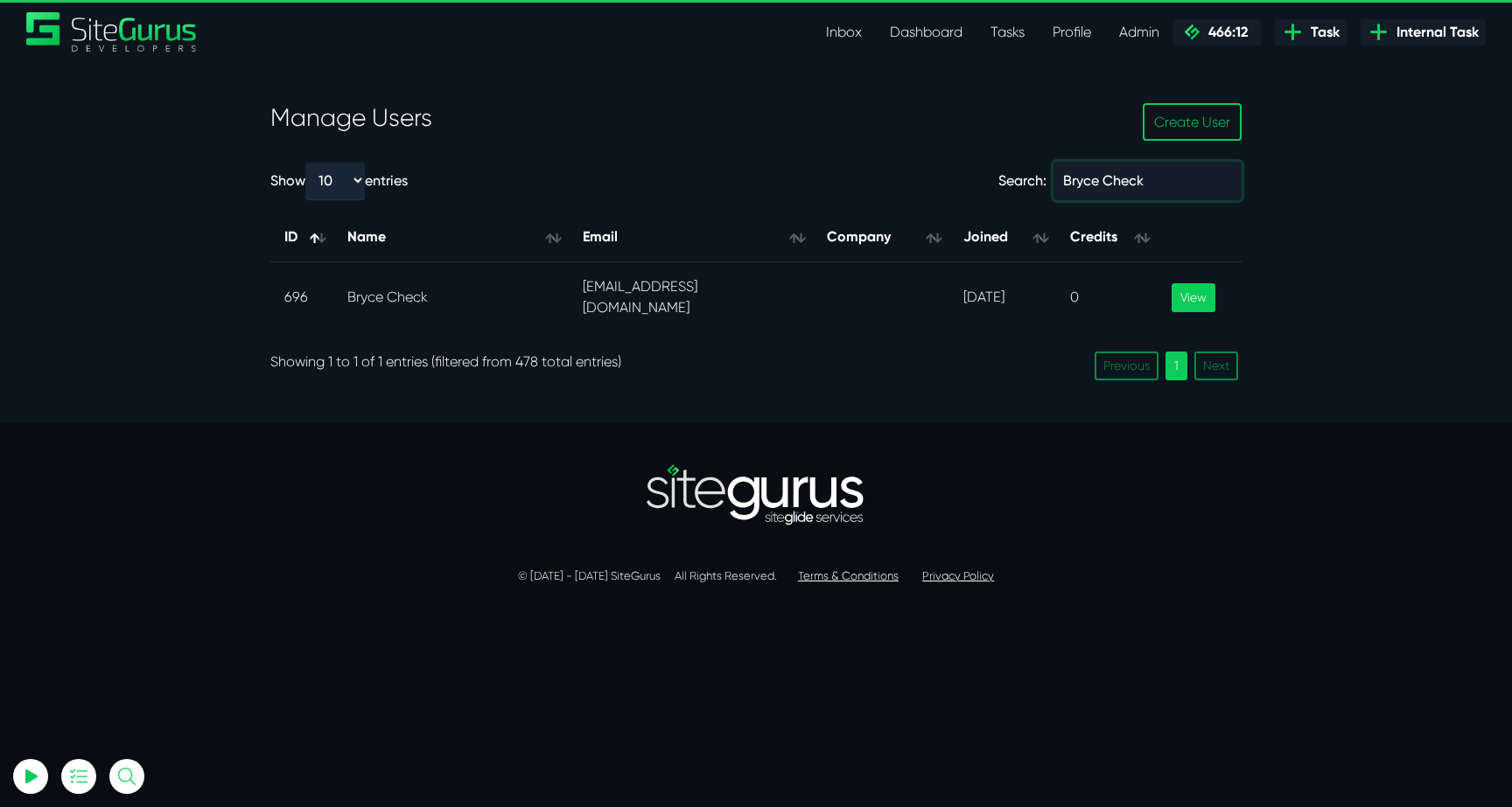
type input "Bryce Check"
click at [1202, 287] on link "View" at bounding box center [1194, 298] width 44 height 29
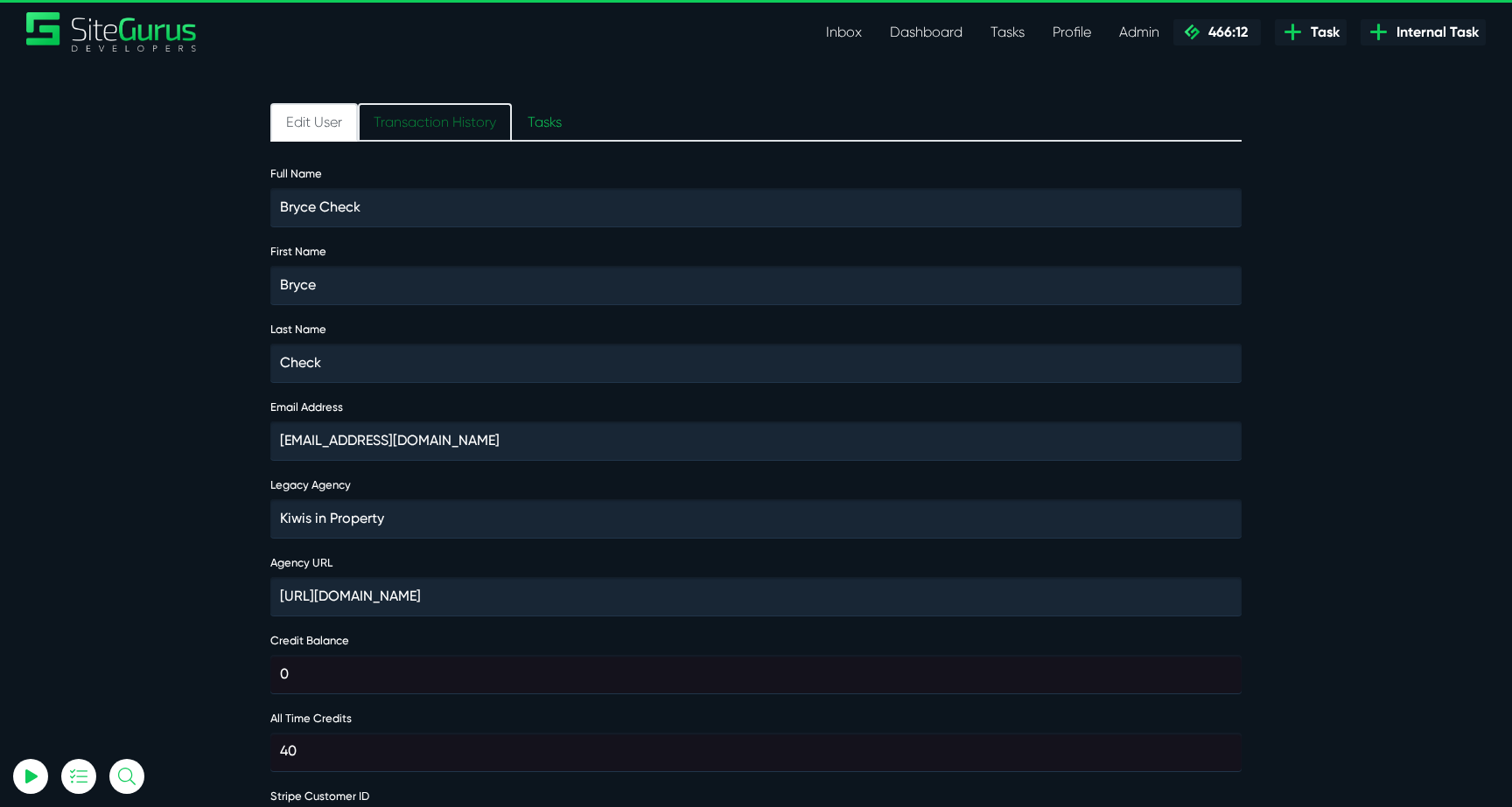
click at [441, 122] on link "Transaction History" at bounding box center [434, 122] width 154 height 38
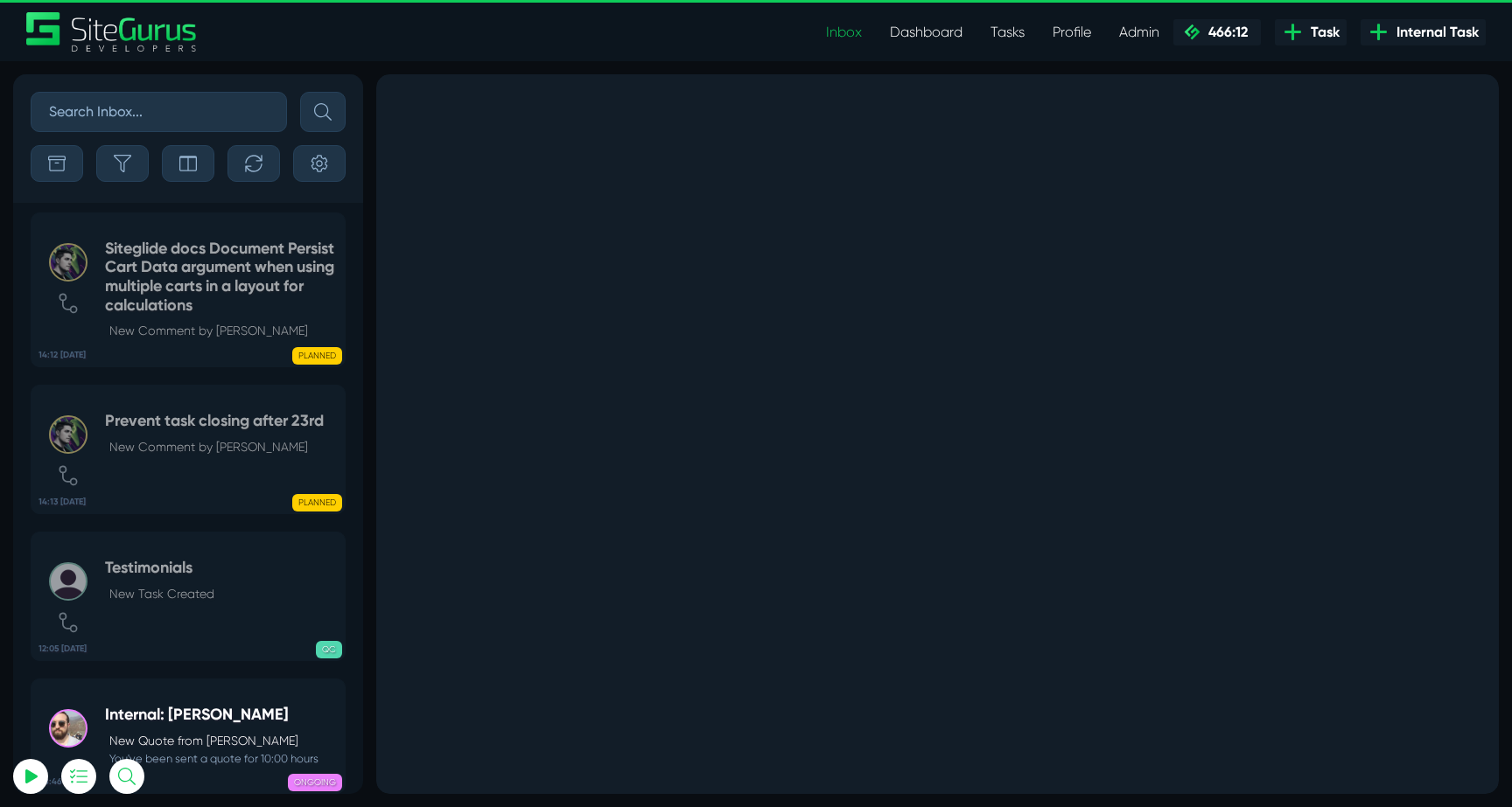
select select "0"
